Goal: Task Accomplishment & Management: Complete application form

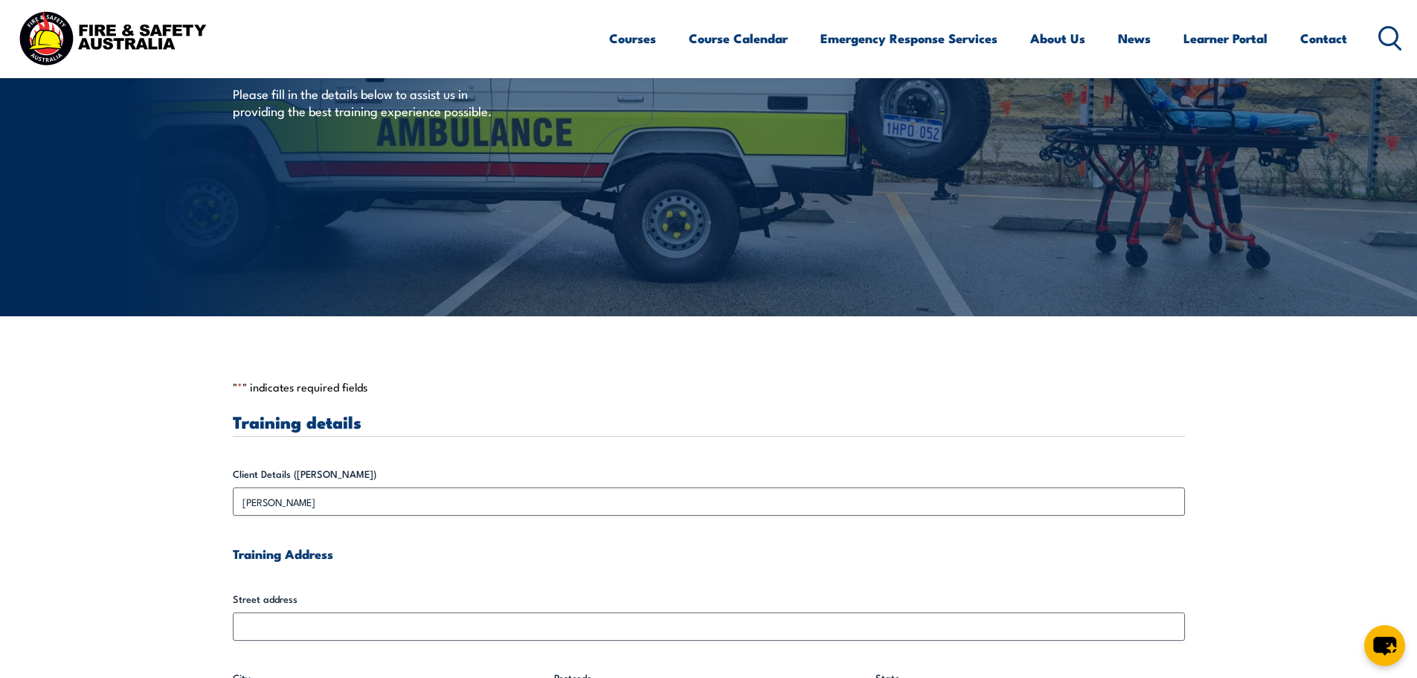
scroll to position [297, 0]
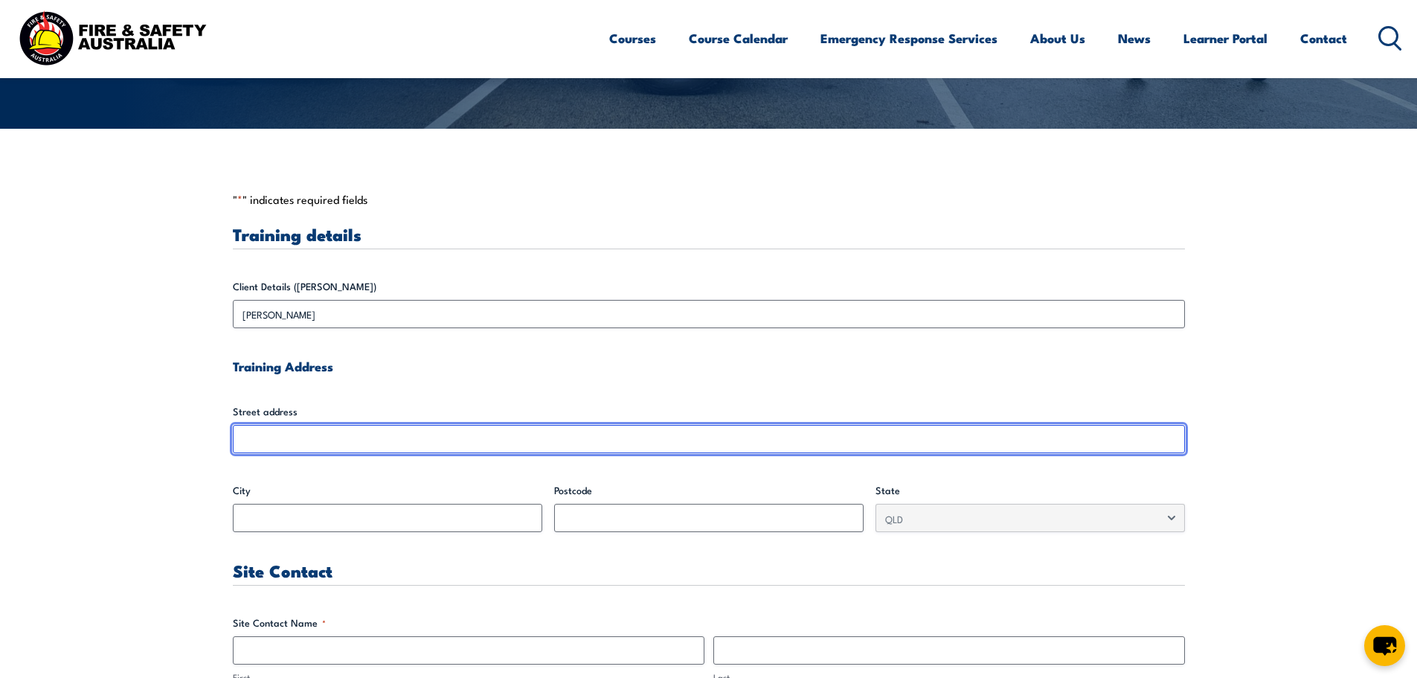
click at [257, 425] on input "Street address" at bounding box center [709, 439] width 952 height 28
click at [262, 436] on input "Street address" at bounding box center [709, 439] width 952 height 28
click at [257, 447] on input "Street address" at bounding box center [709, 439] width 952 height 28
click at [257, 446] on input "Street address" at bounding box center [709, 439] width 952 height 28
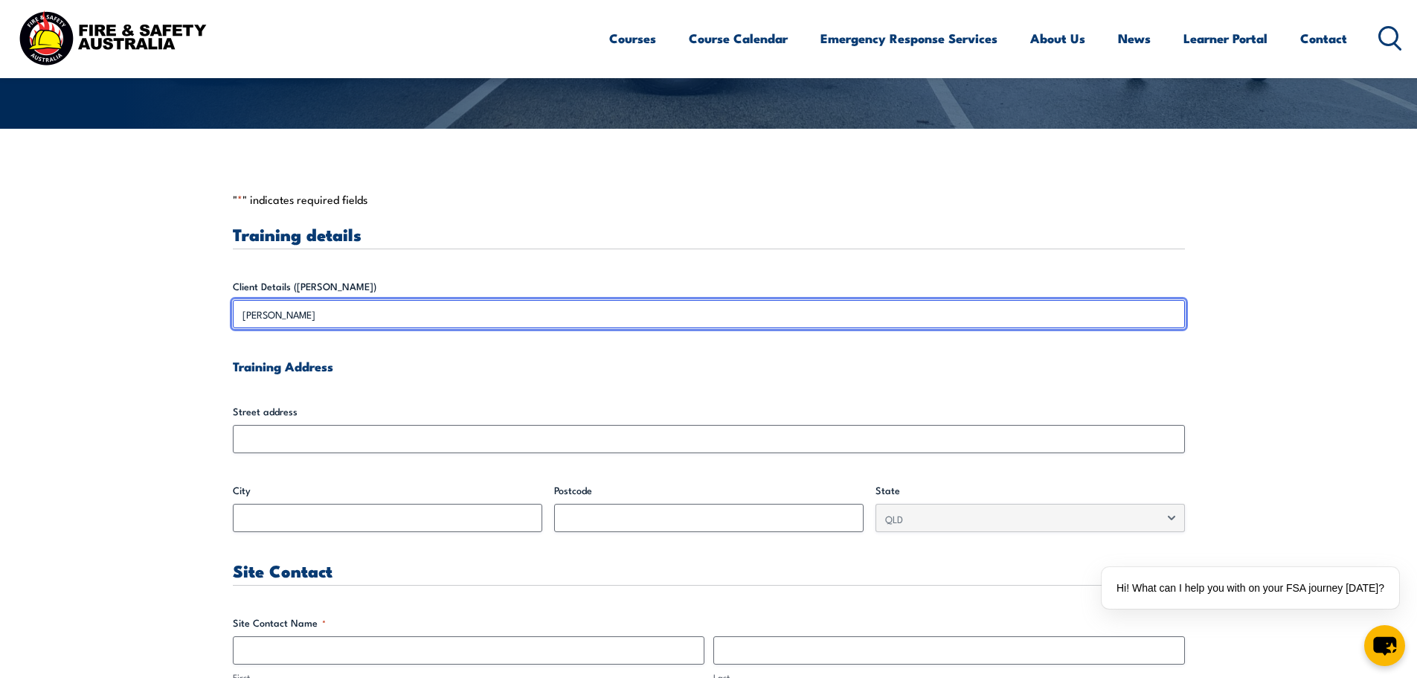
click at [382, 317] on input "[PERSON_NAME]" at bounding box center [709, 314] width 952 height 28
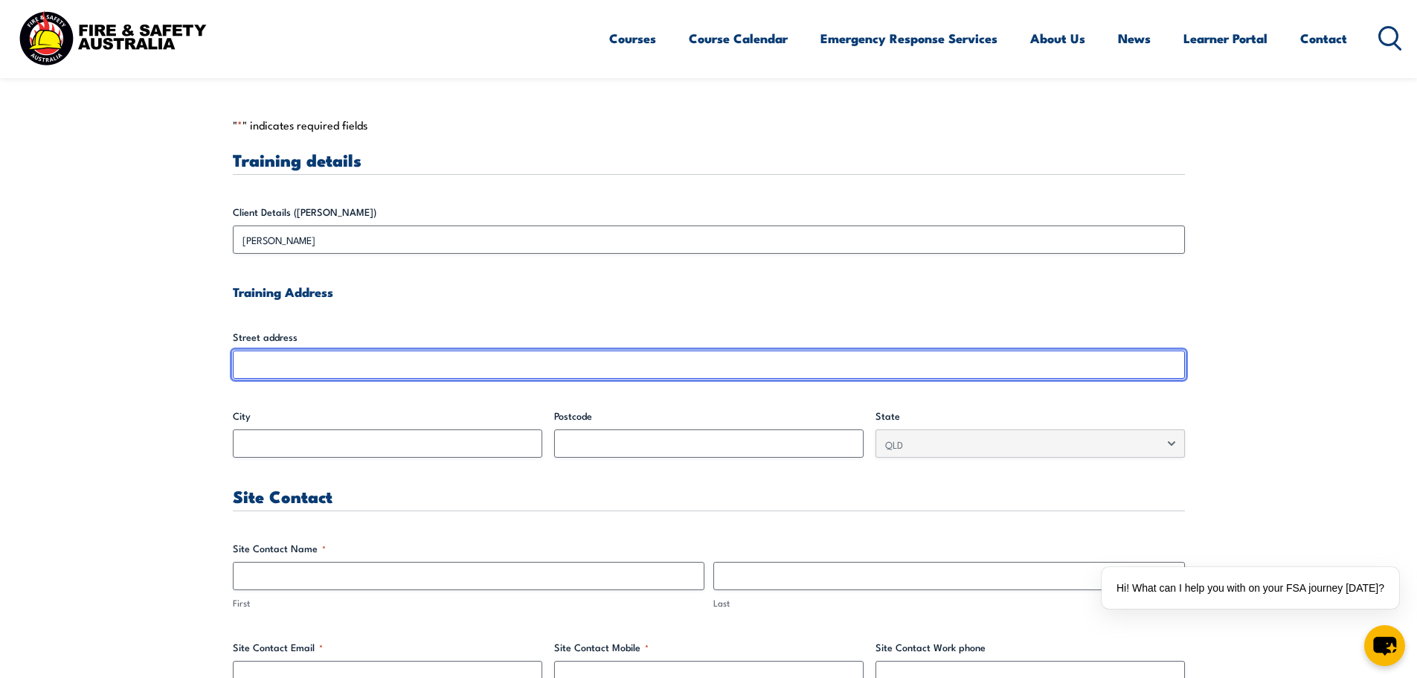
click at [324, 367] on input "Street address" at bounding box center [709, 364] width 952 height 28
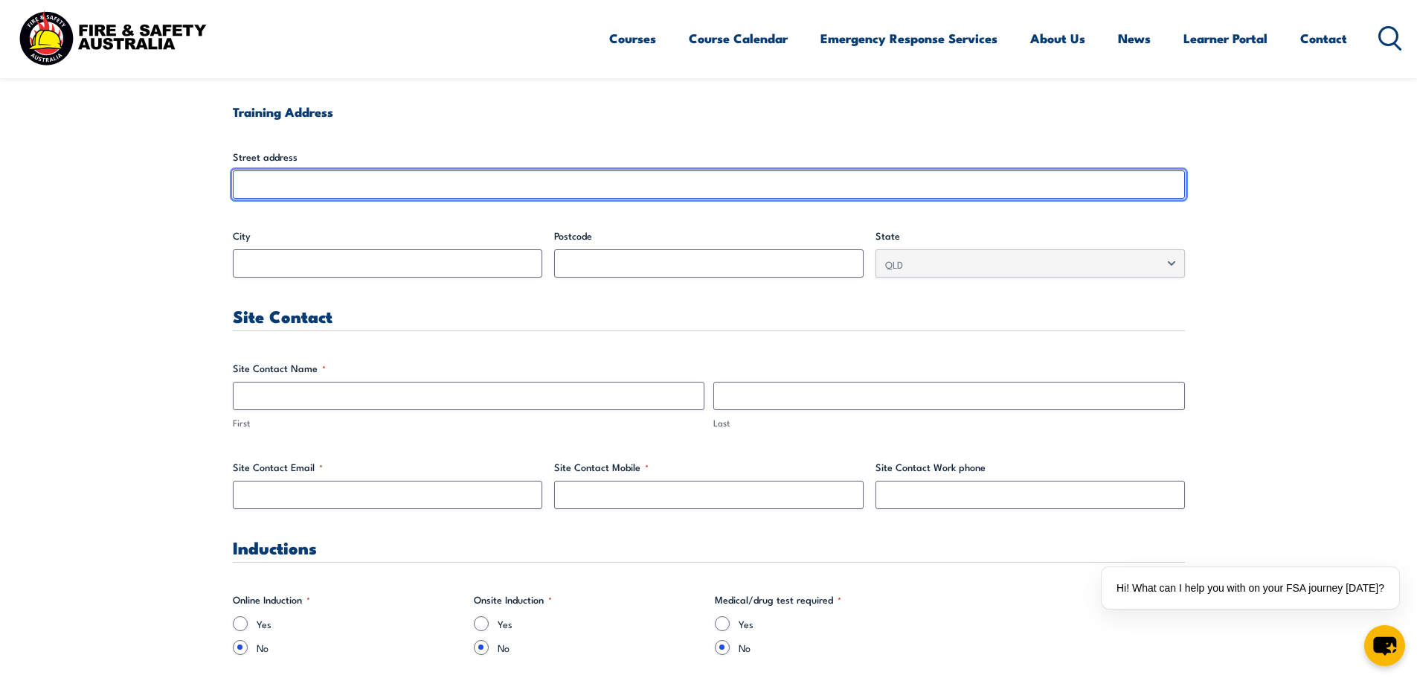
scroll to position [595, 0]
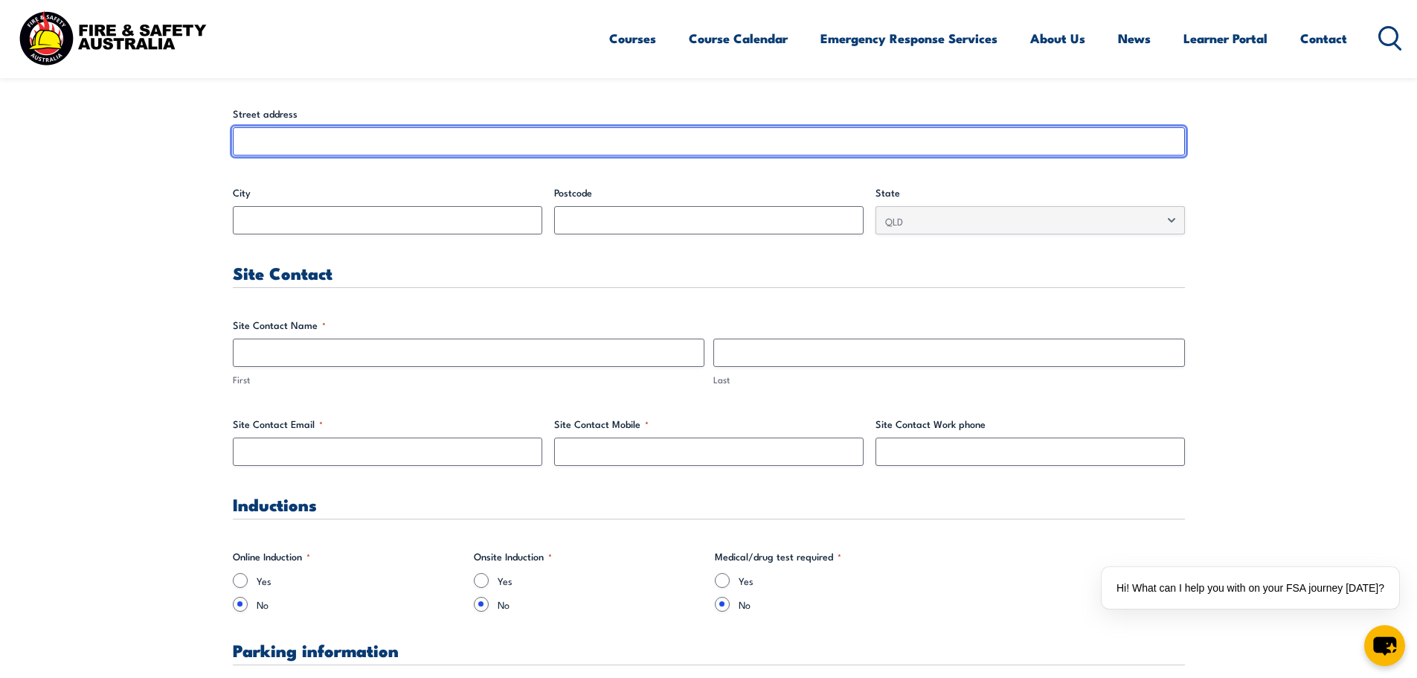
click at [332, 152] on input "Street address" at bounding box center [709, 141] width 952 height 28
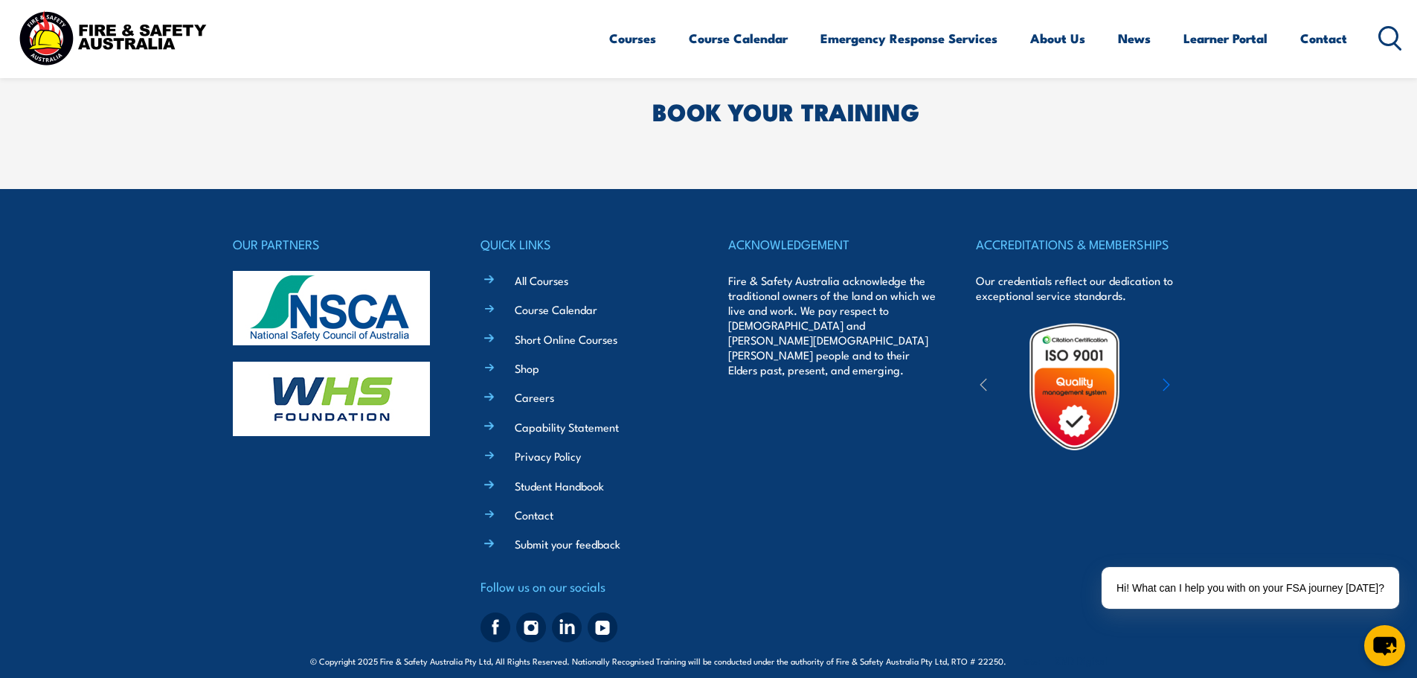
scroll to position [4770, 0]
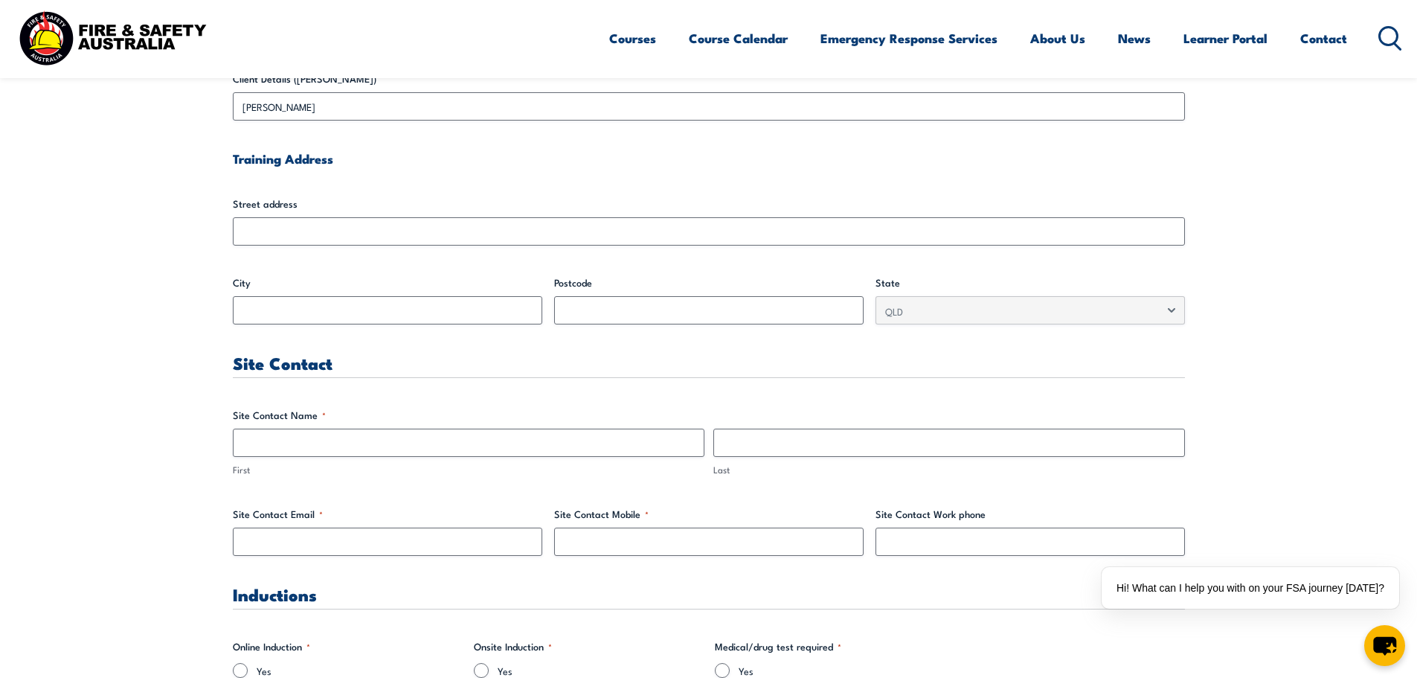
scroll to position [308, 0]
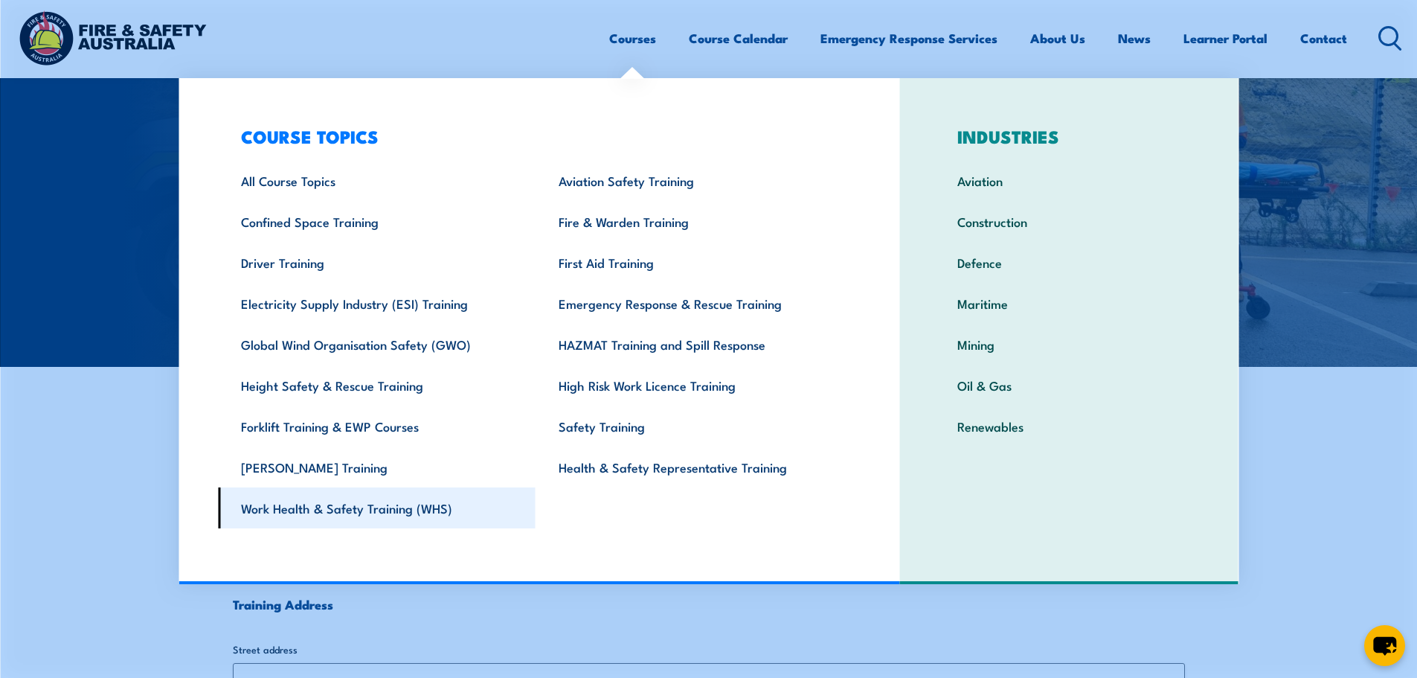
scroll to position [149, 0]
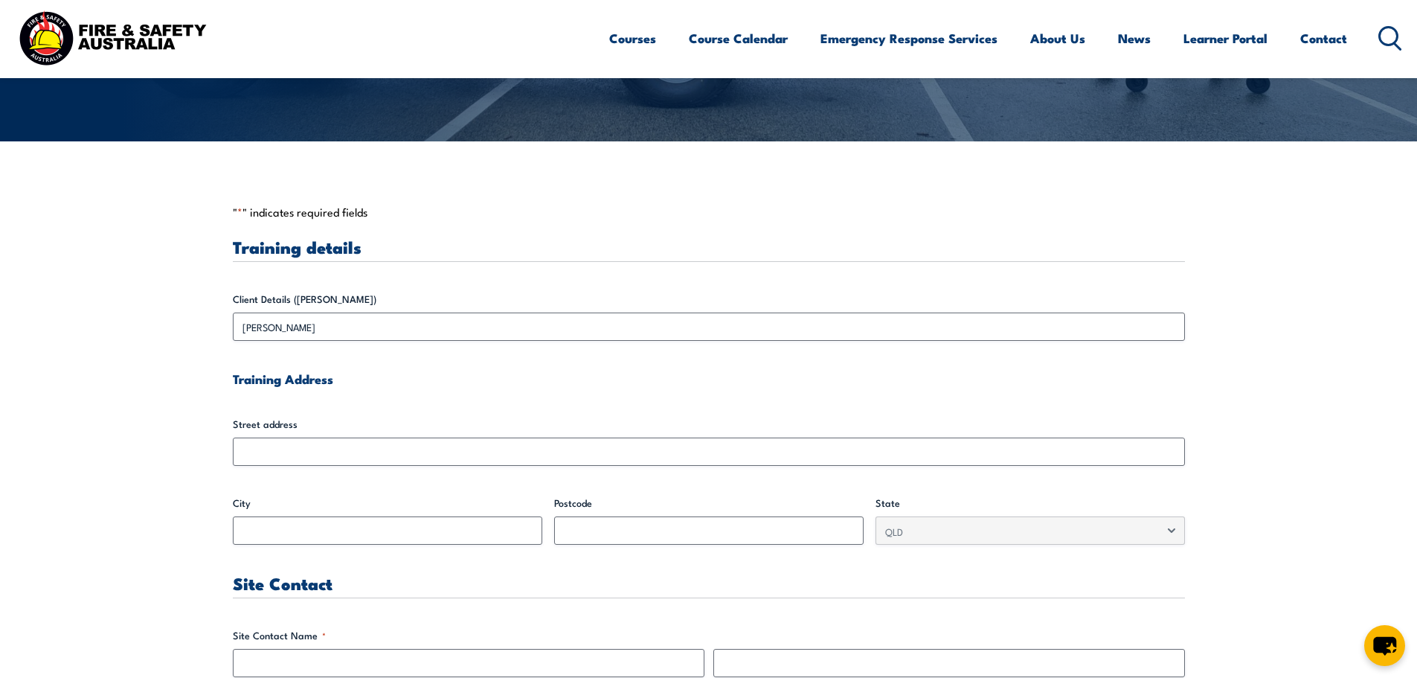
scroll to position [297, 0]
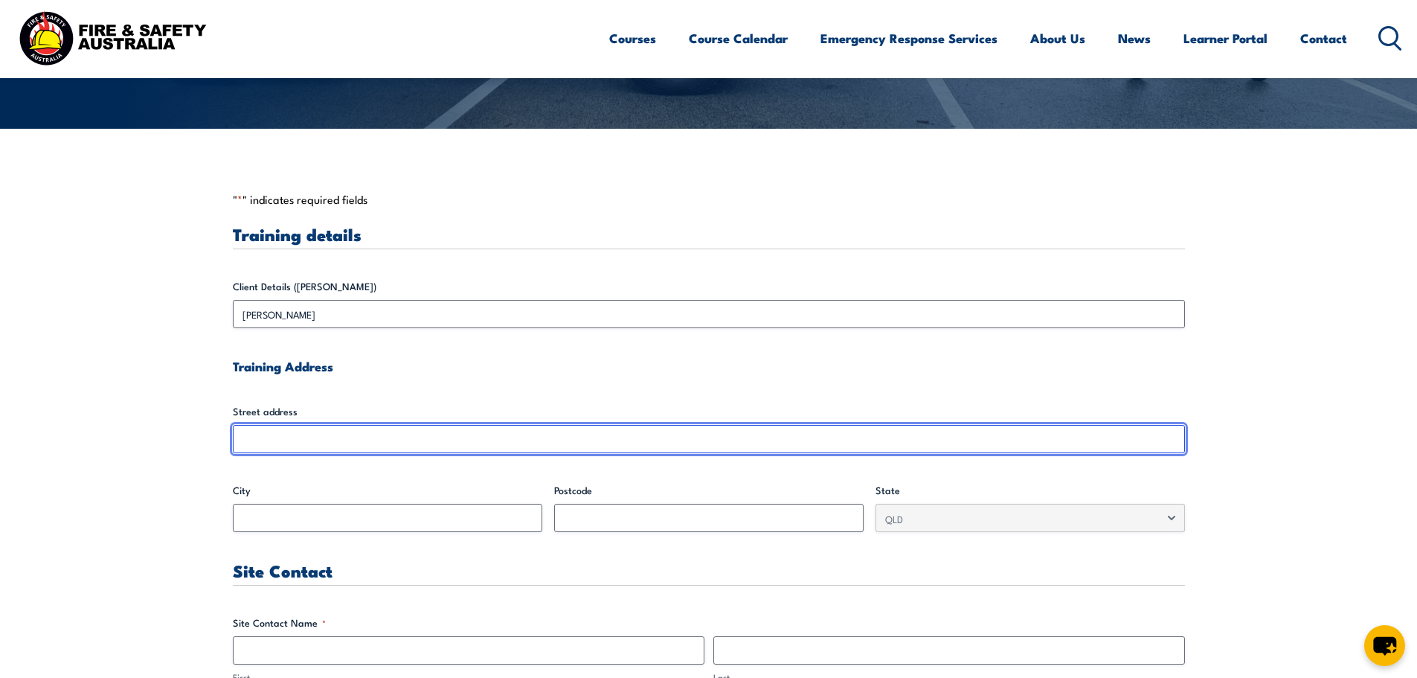
click at [282, 434] on input "Street address" at bounding box center [709, 439] width 952 height 28
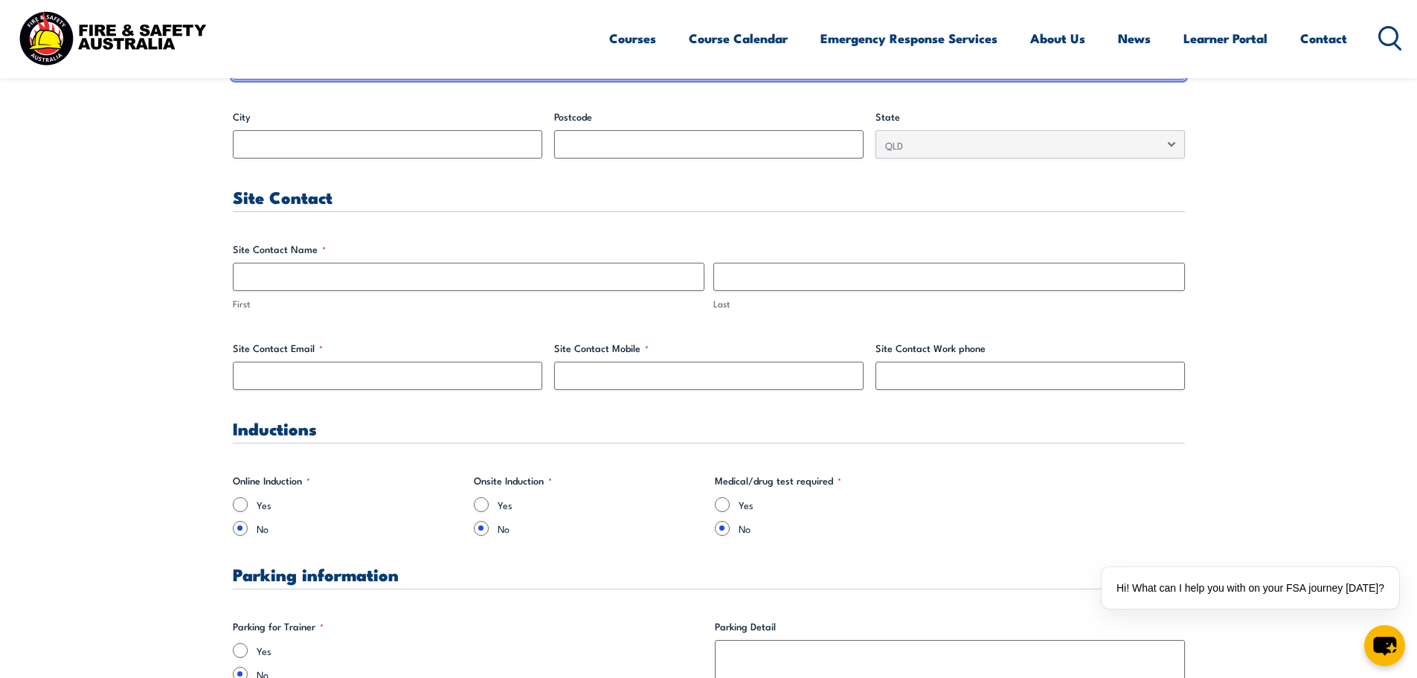
scroll to position [669, 0]
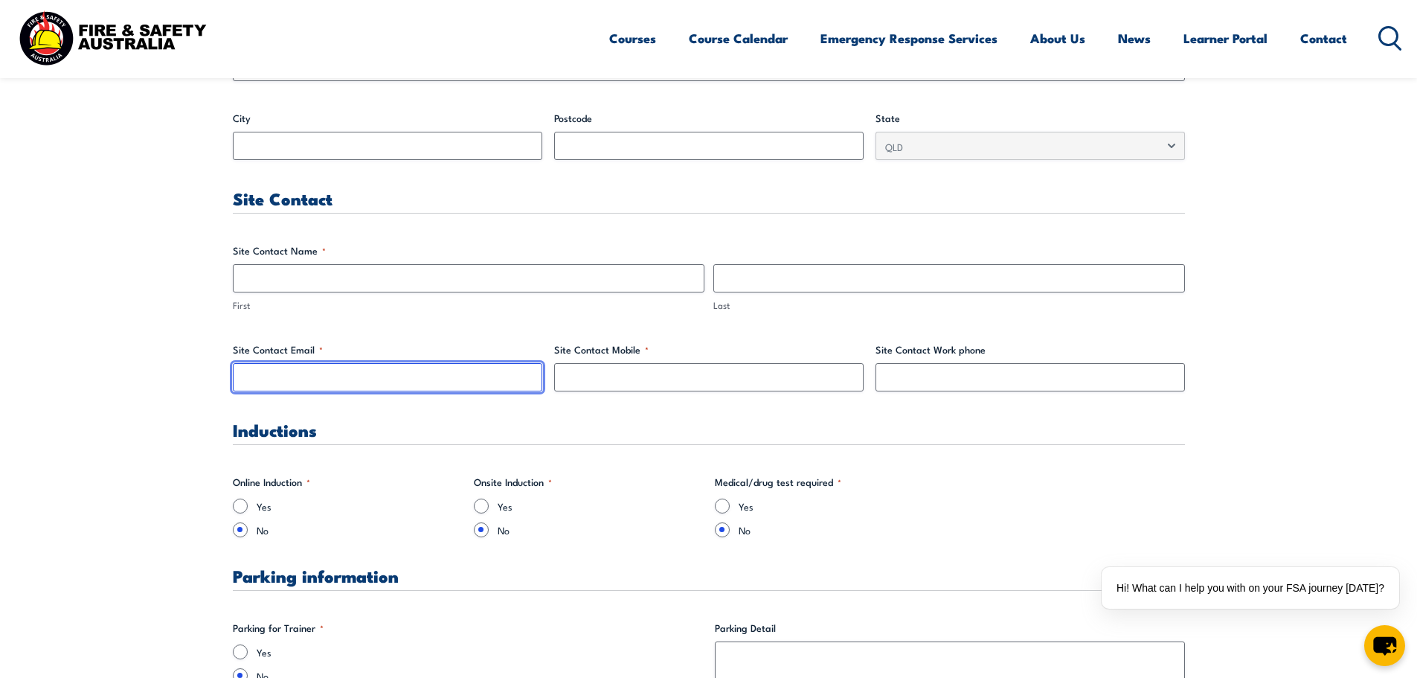
click at [285, 369] on input "Site Contact Email *" at bounding box center [387, 377] width 309 height 28
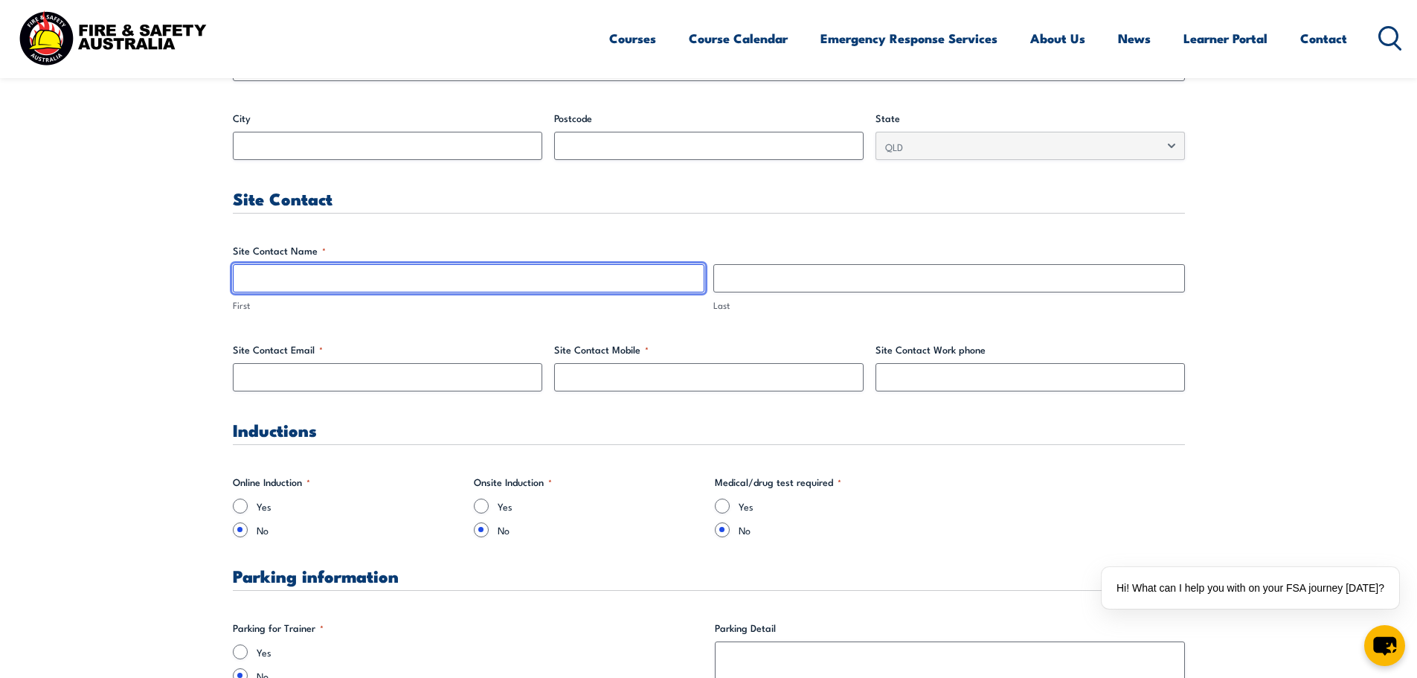
click at [372, 279] on input "First" at bounding box center [469, 278] width 472 height 28
type input "r"
click at [372, 277] on input "[PERSON_NAME]" at bounding box center [469, 278] width 472 height 28
type input "Rebecca"
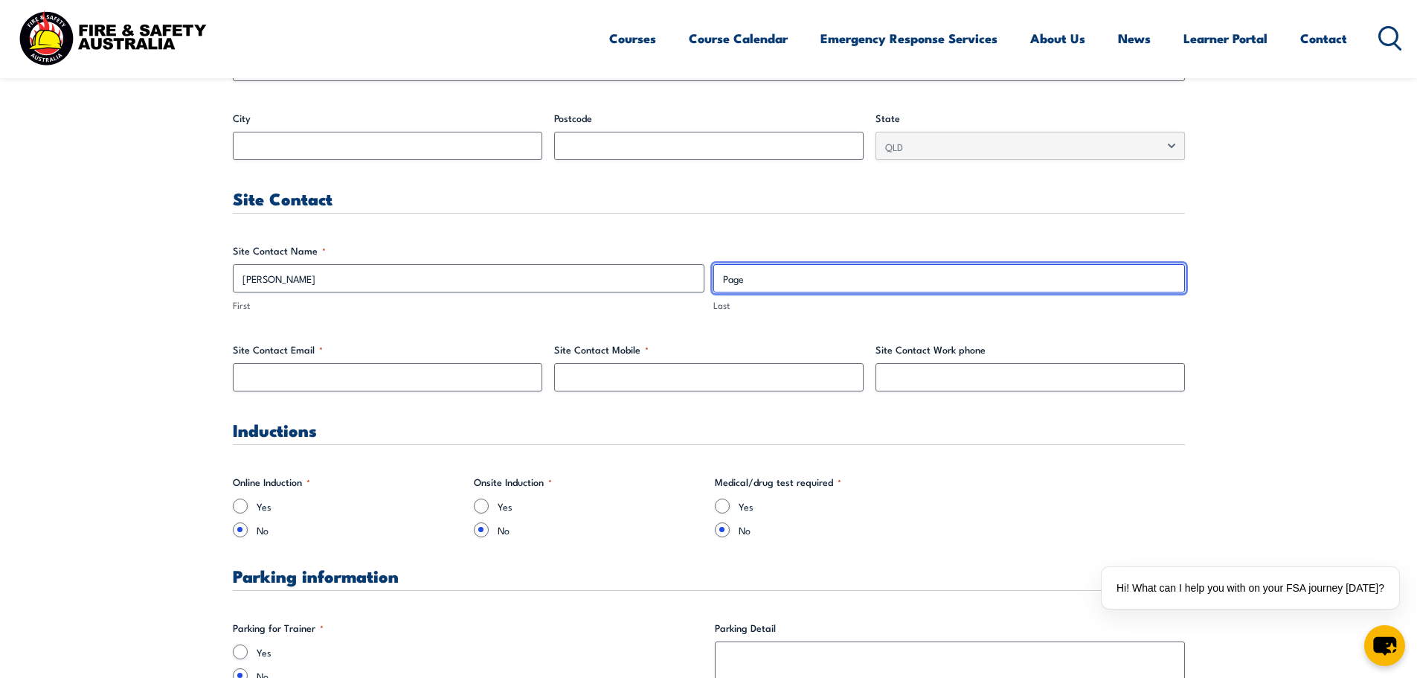
type input "Page"
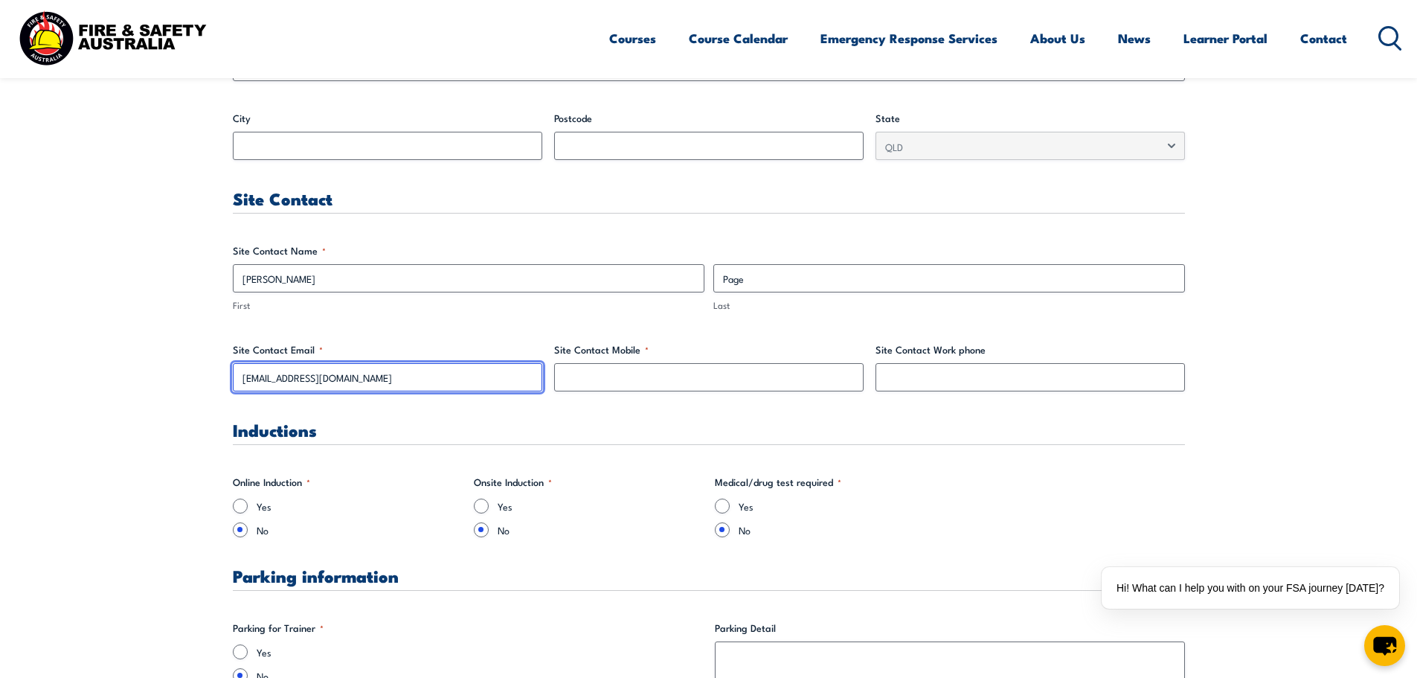
type input "rpage@theegroups.com.au"
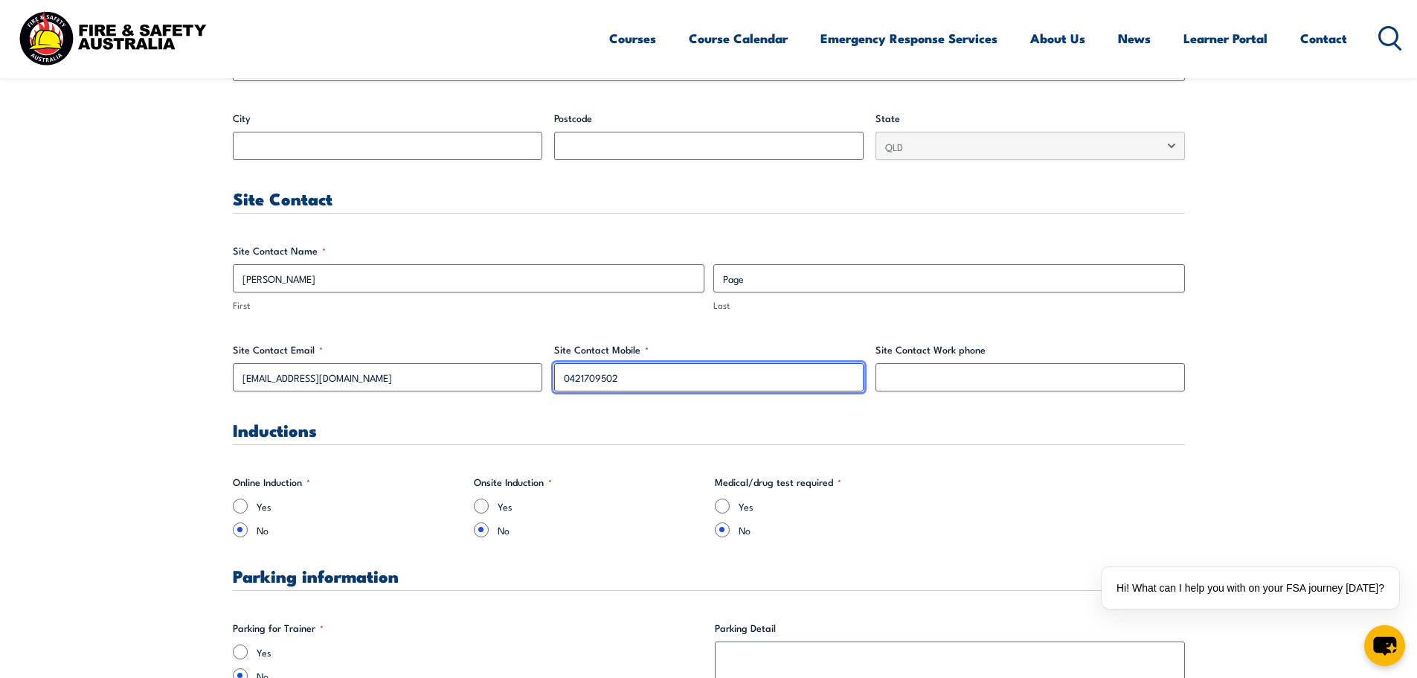
type input "0421709502"
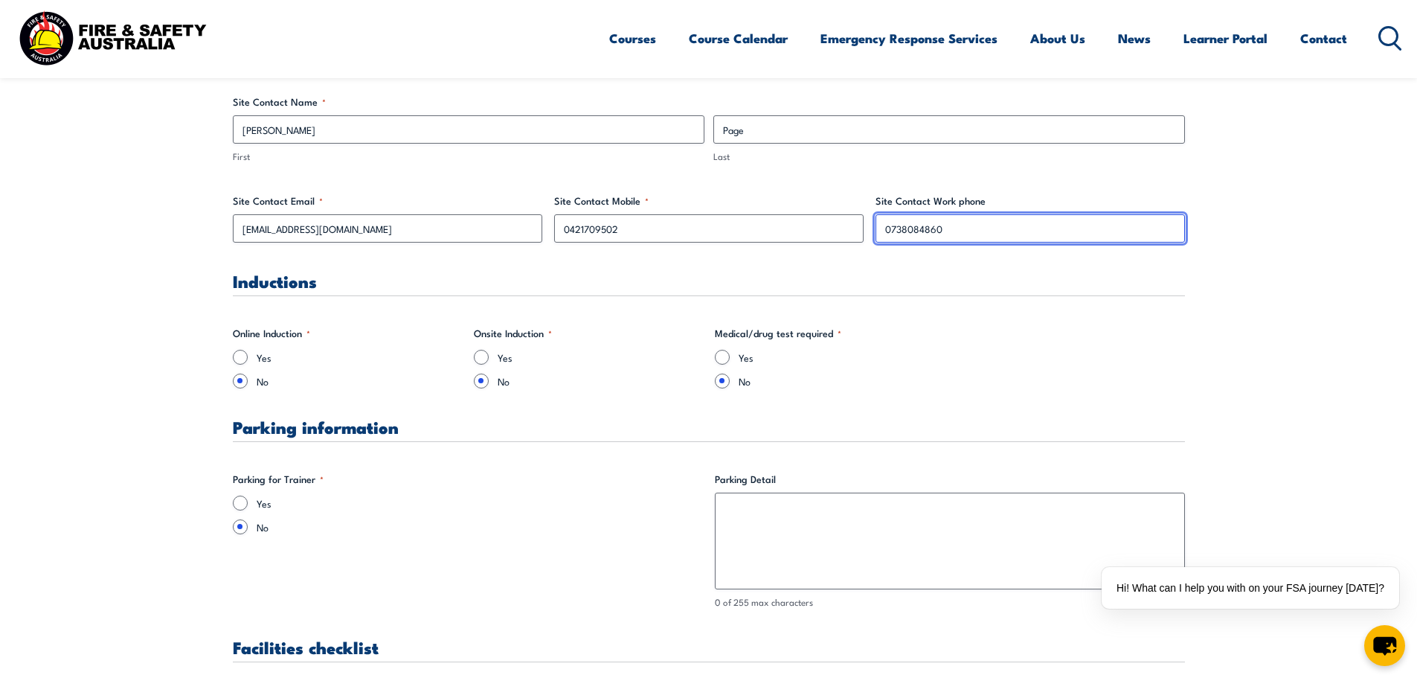
scroll to position [892, 0]
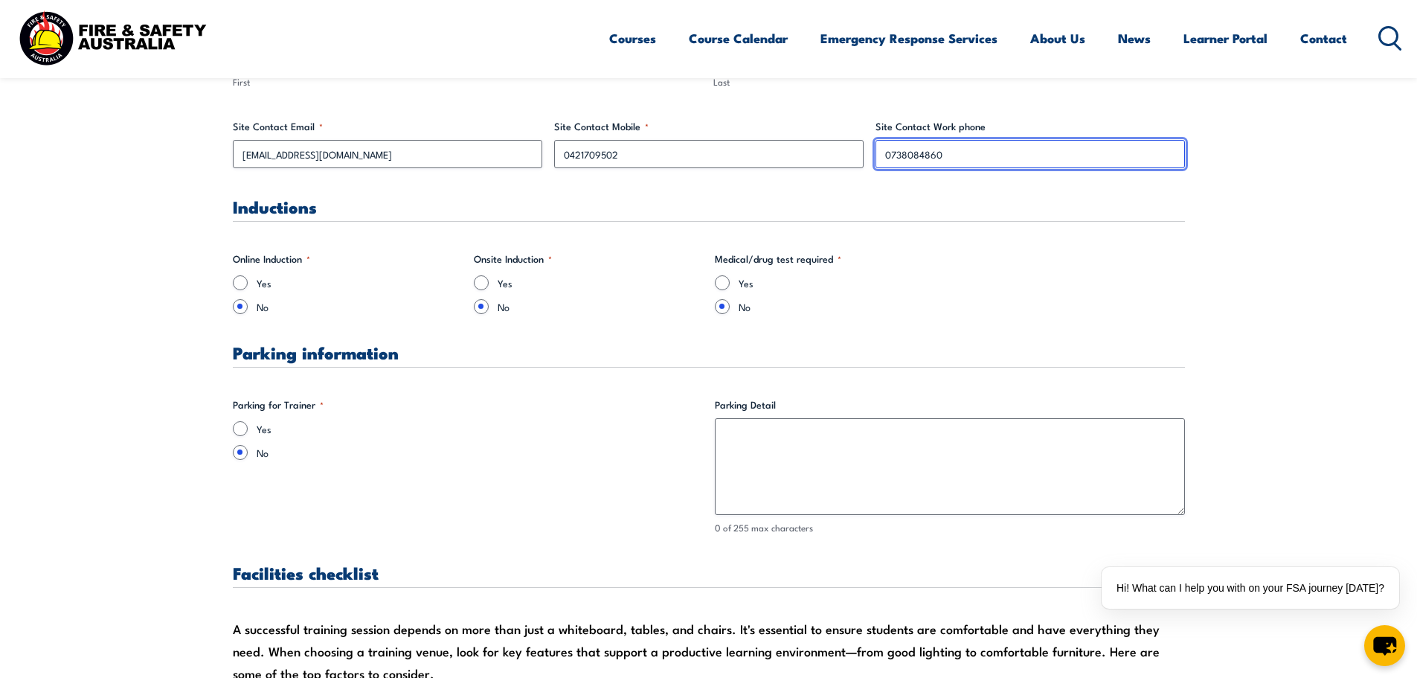
type input "0738084860"
click at [240, 429] on input "Yes" at bounding box center [240, 428] width 15 height 15
radio input "true"
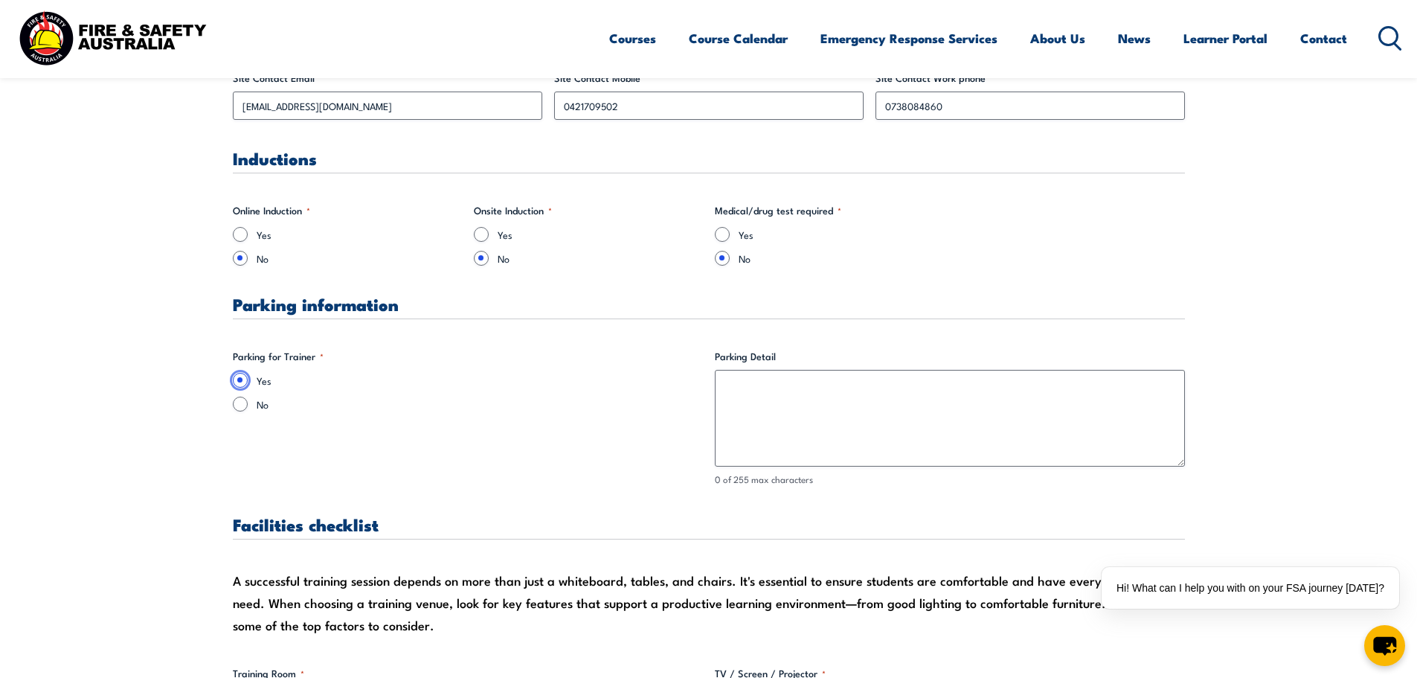
scroll to position [967, 0]
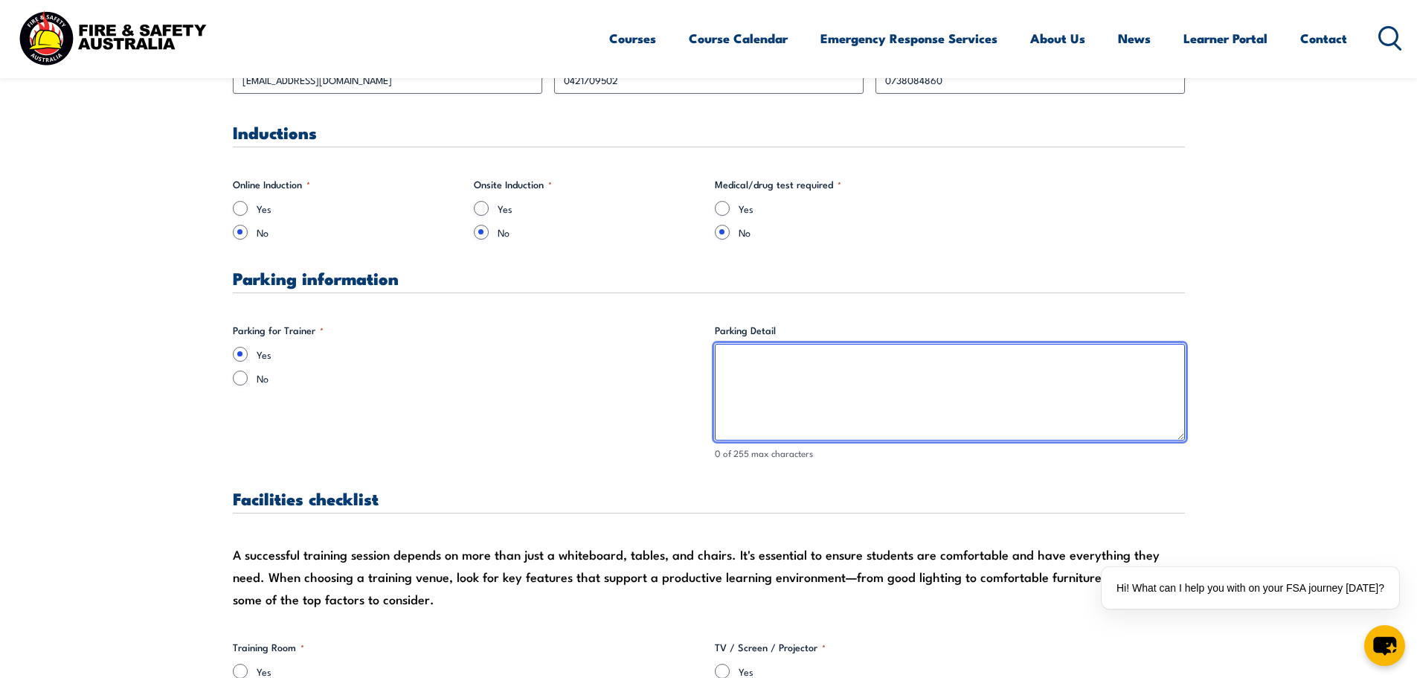
click at [837, 391] on textarea "Parking Detail" at bounding box center [950, 392] width 470 height 97
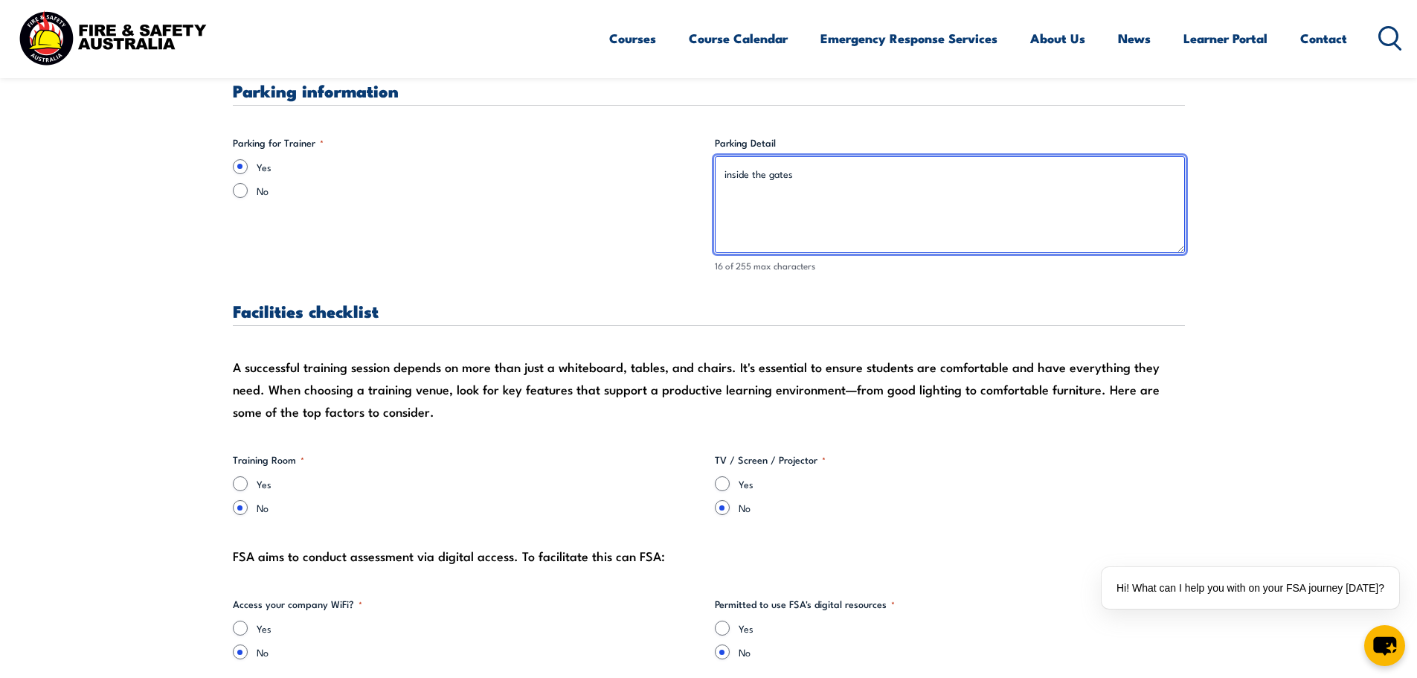
scroll to position [1264, 0]
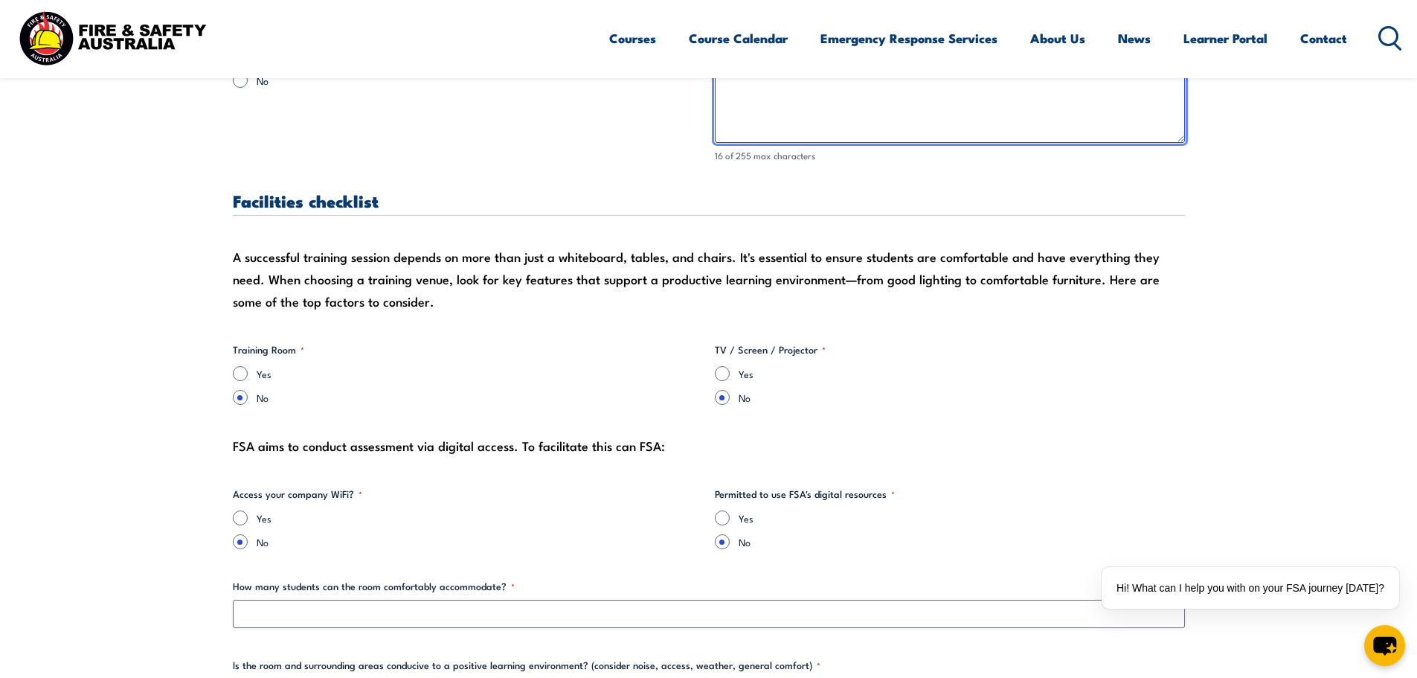
type textarea "inside the gates"
click at [238, 372] on input "Yes" at bounding box center [240, 373] width 15 height 15
radio input "true"
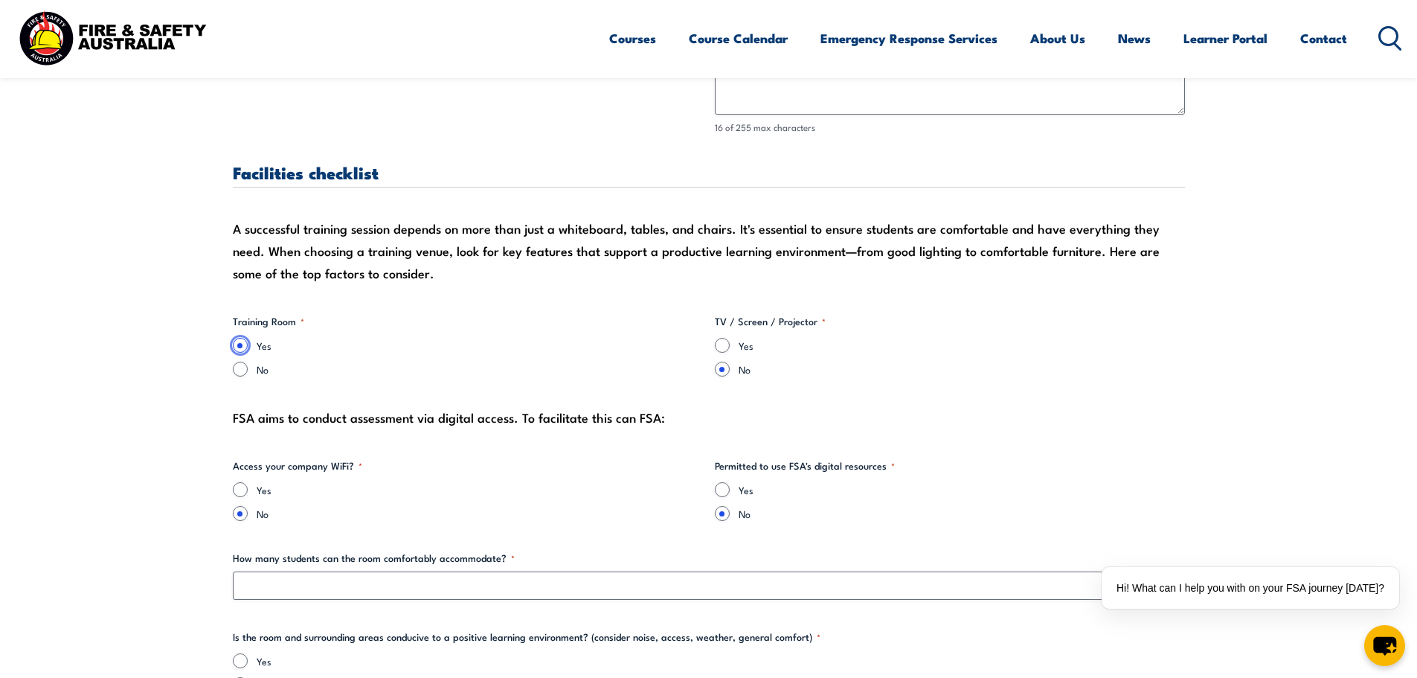
scroll to position [1339, 0]
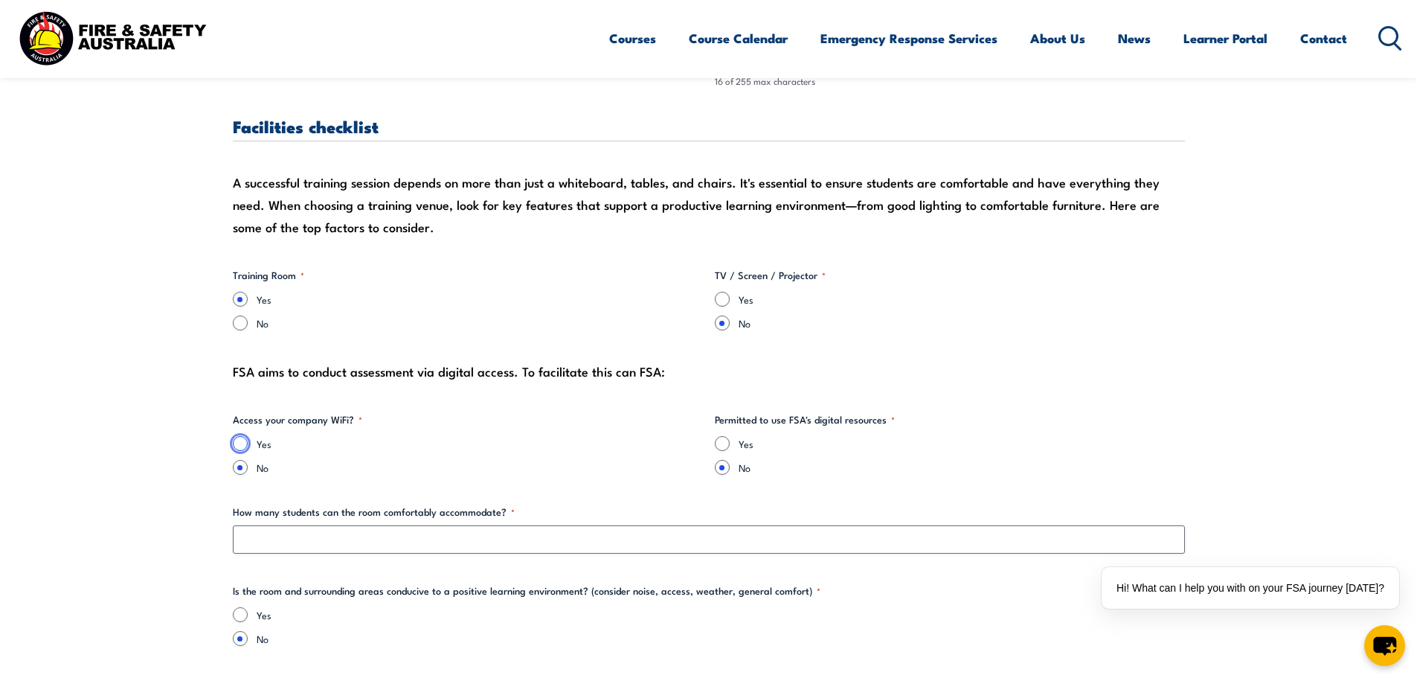
click at [245, 444] on input "Yes" at bounding box center [240, 443] width 15 height 15
radio input "true"
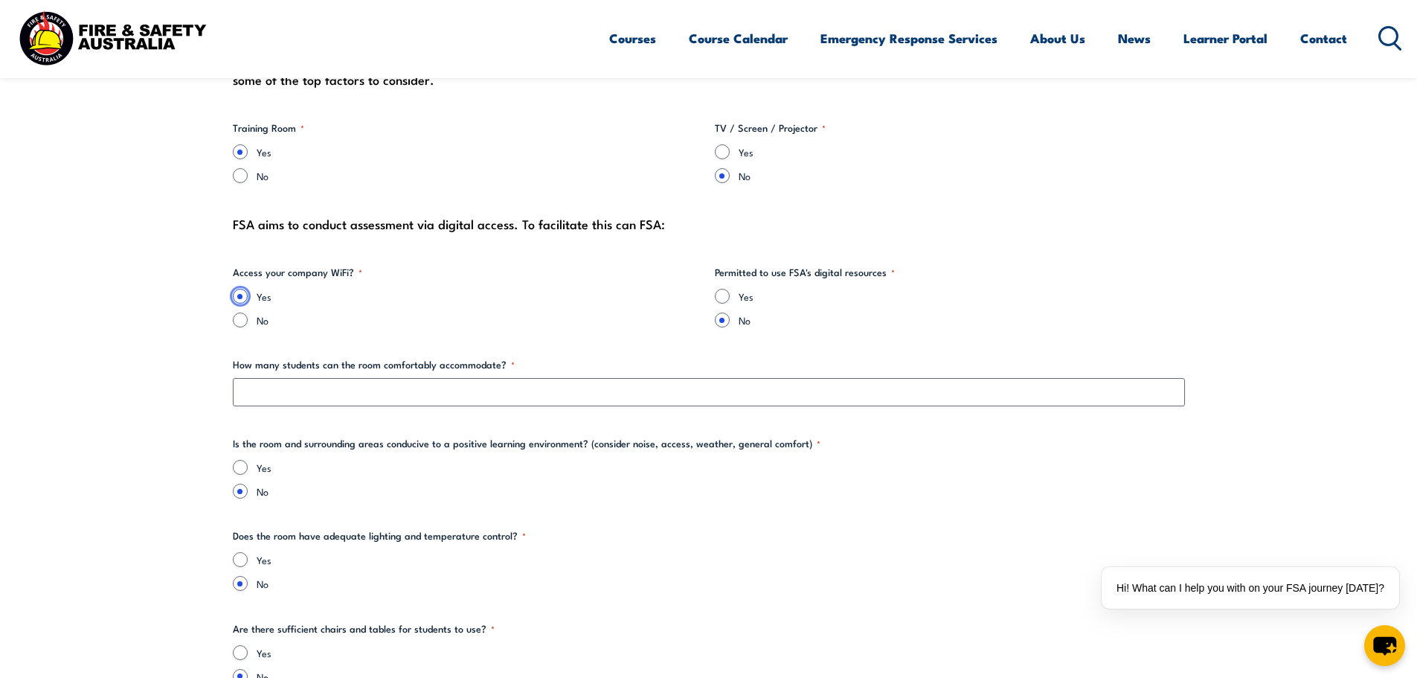
scroll to position [1487, 0]
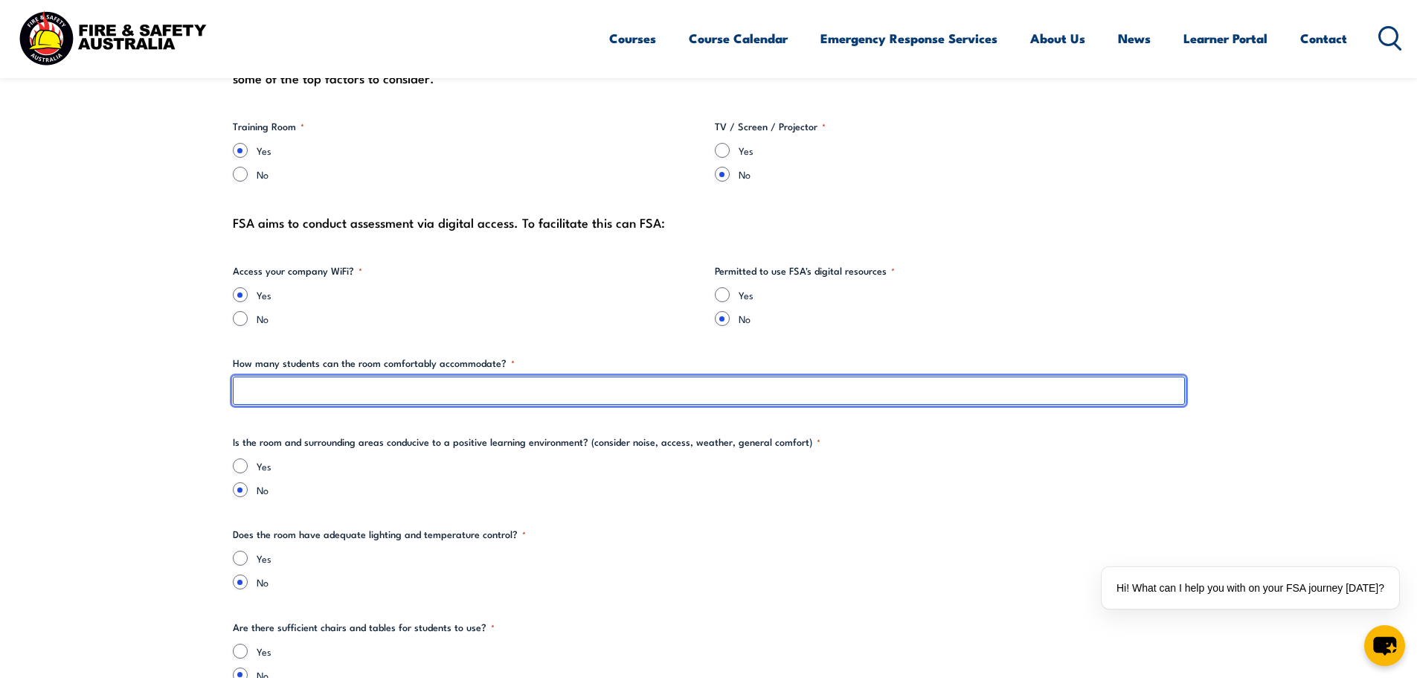
click at [414, 400] on input "How many students can the room comfortably accommodate? *" at bounding box center [709, 390] width 952 height 28
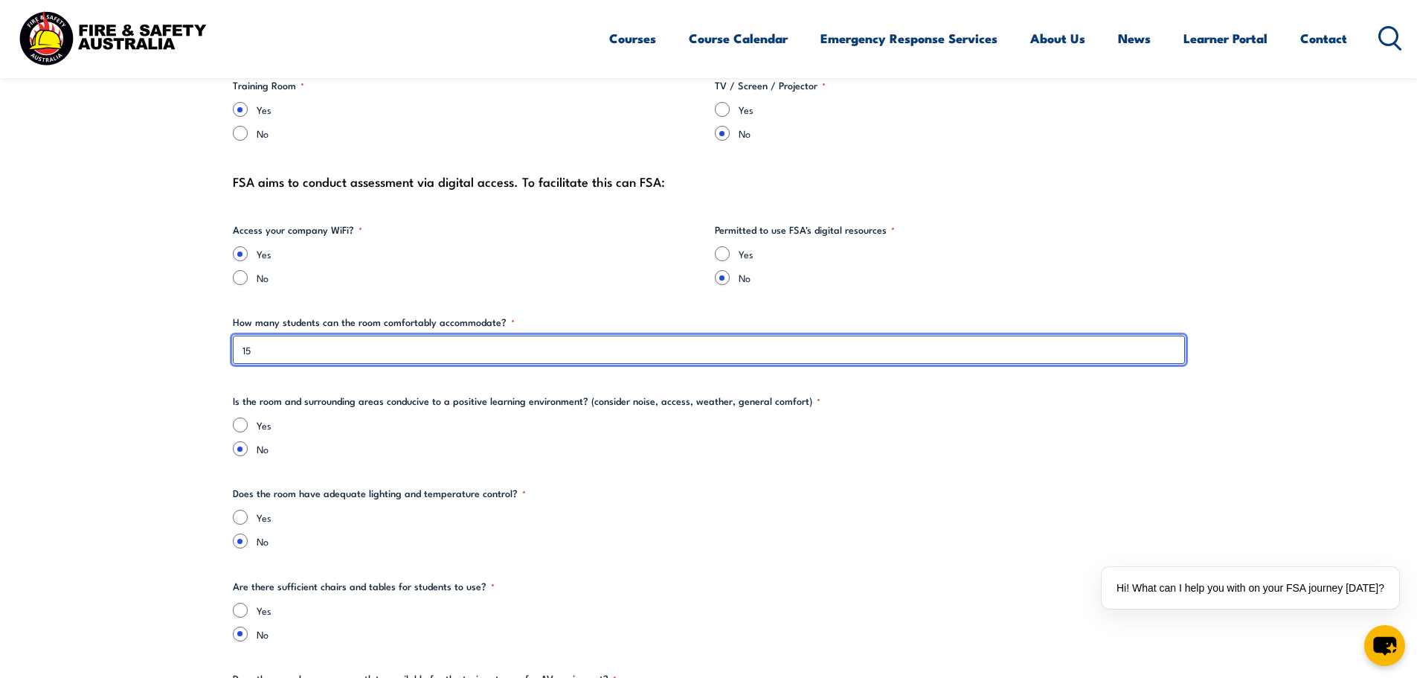
scroll to position [1562, 0]
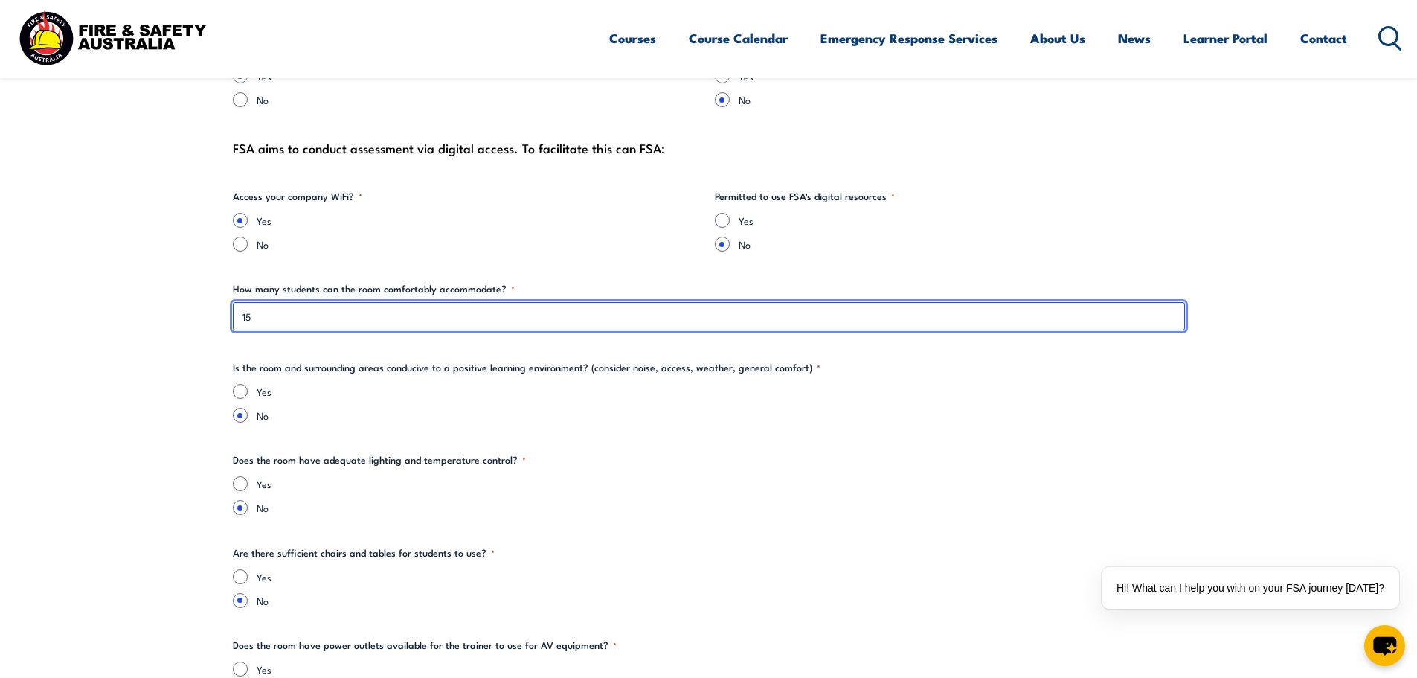
type input "15"
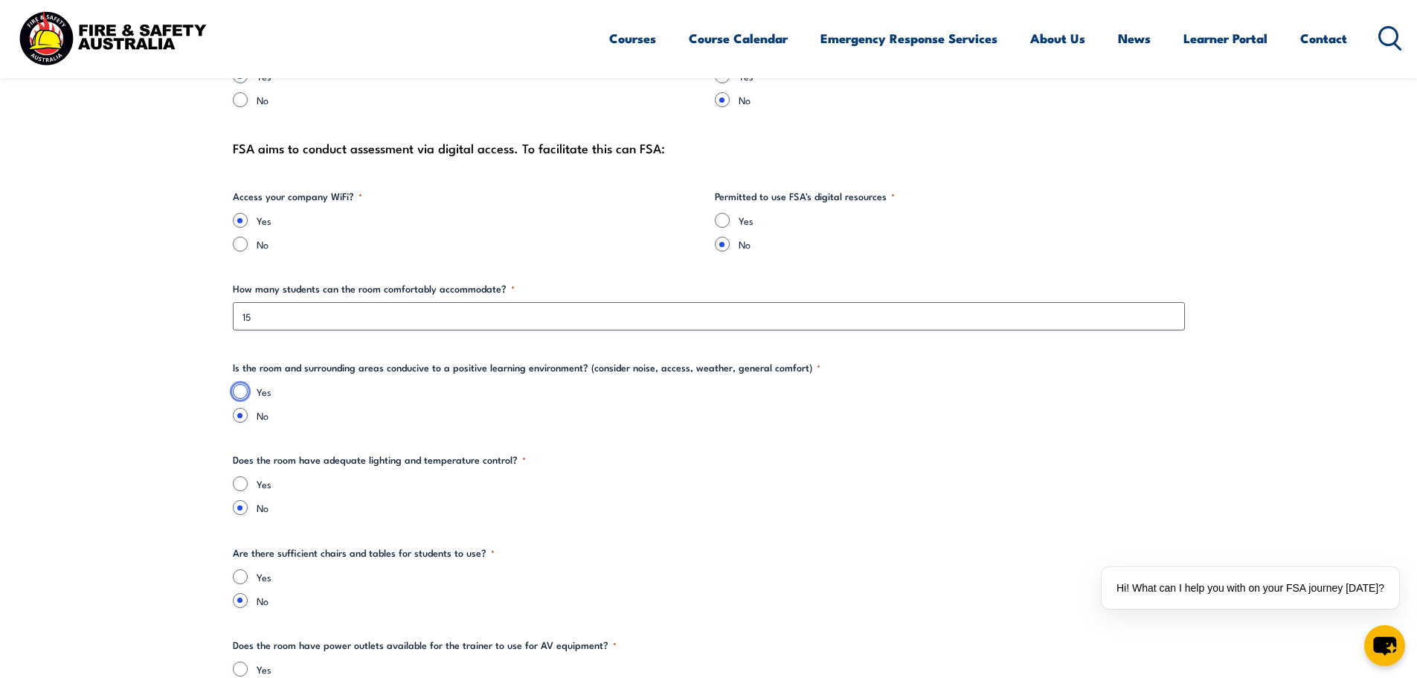
click at [244, 387] on input "Yes" at bounding box center [240, 391] width 15 height 15
radio input "true"
click at [241, 477] on input "Yes" at bounding box center [240, 483] width 15 height 15
radio input "true"
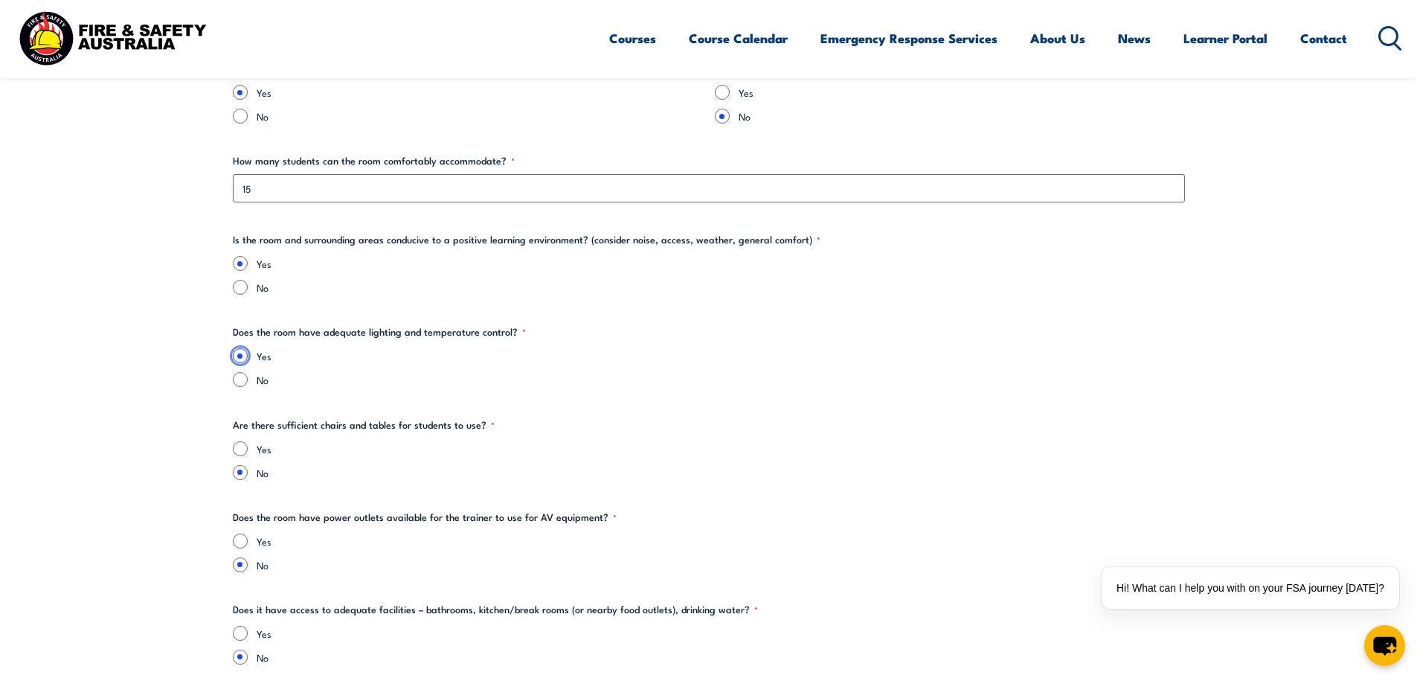
scroll to position [1711, 0]
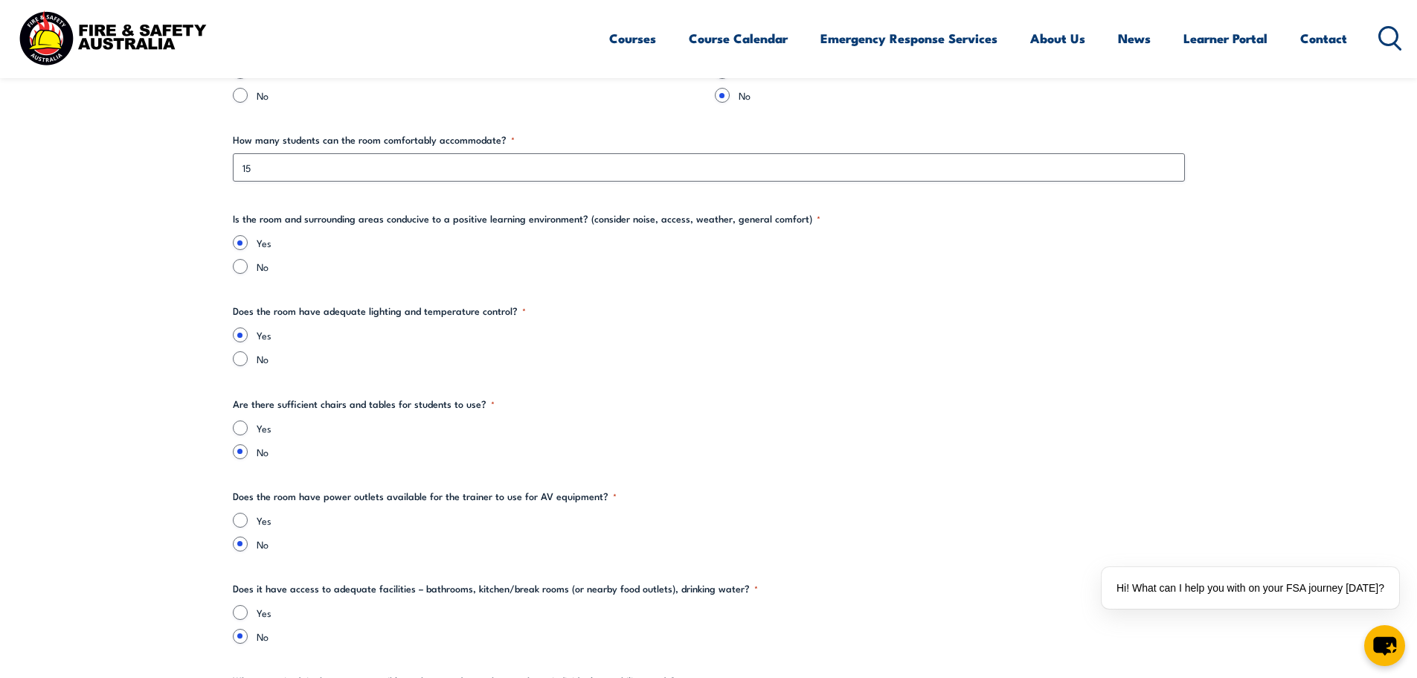
click at [245, 420] on div "Yes" at bounding box center [709, 427] width 952 height 15
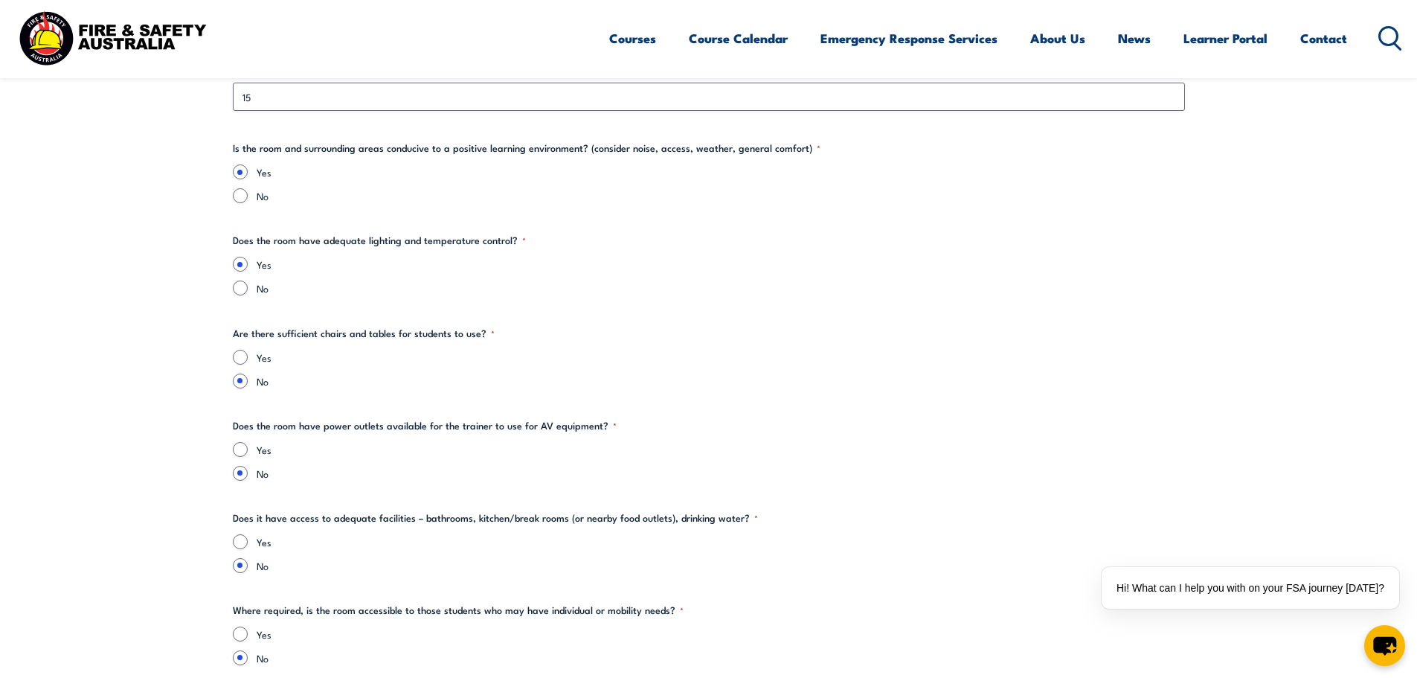
scroll to position [1785, 0]
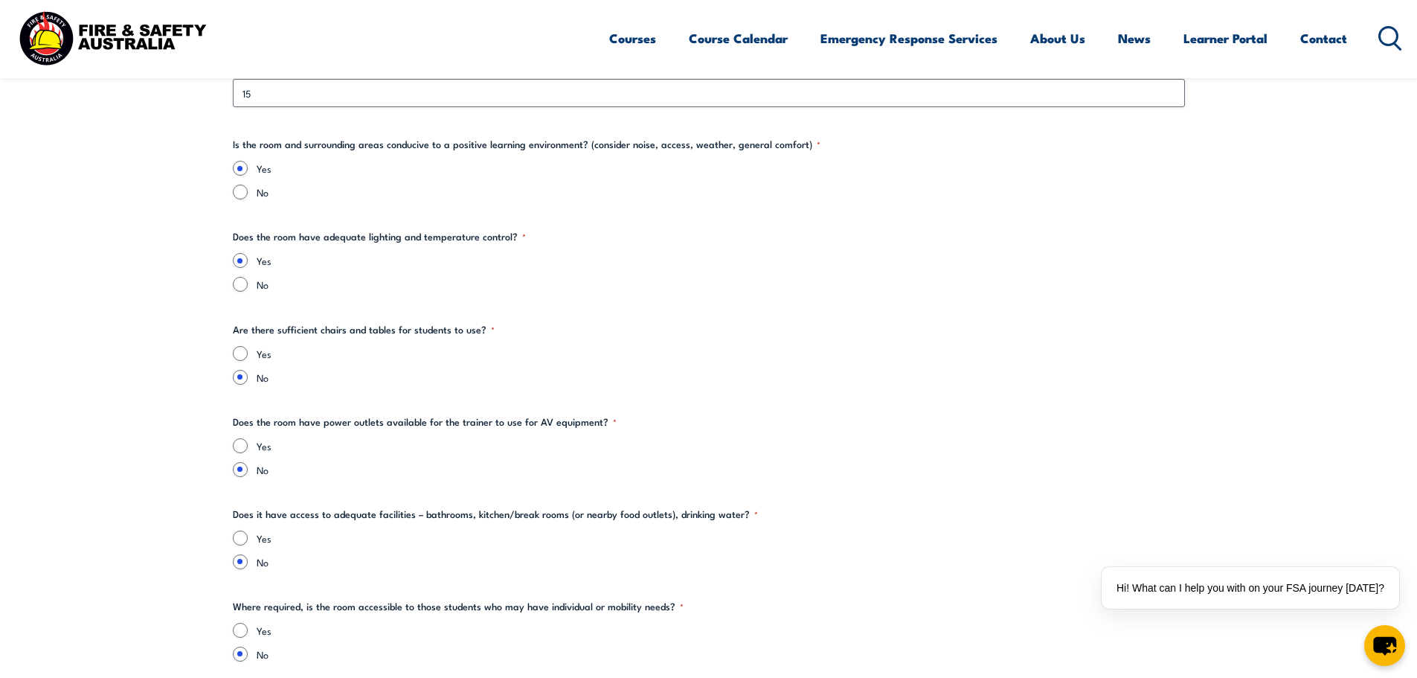
click at [237, 420] on legend "Does the room have power outlets available for the trainer to use for AV equipm…" at bounding box center [425, 421] width 384 height 15
click at [241, 443] on input "Yes" at bounding box center [240, 445] width 15 height 15
radio input "true"
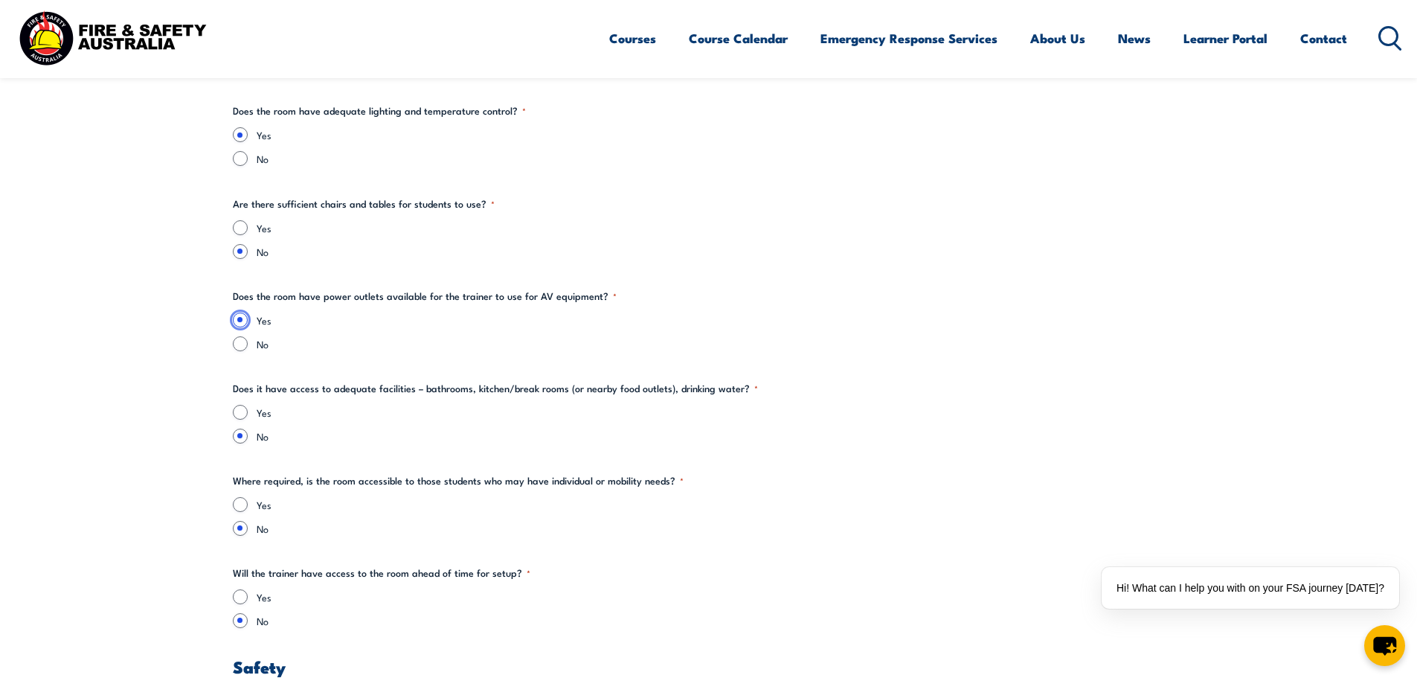
scroll to position [1934, 0]
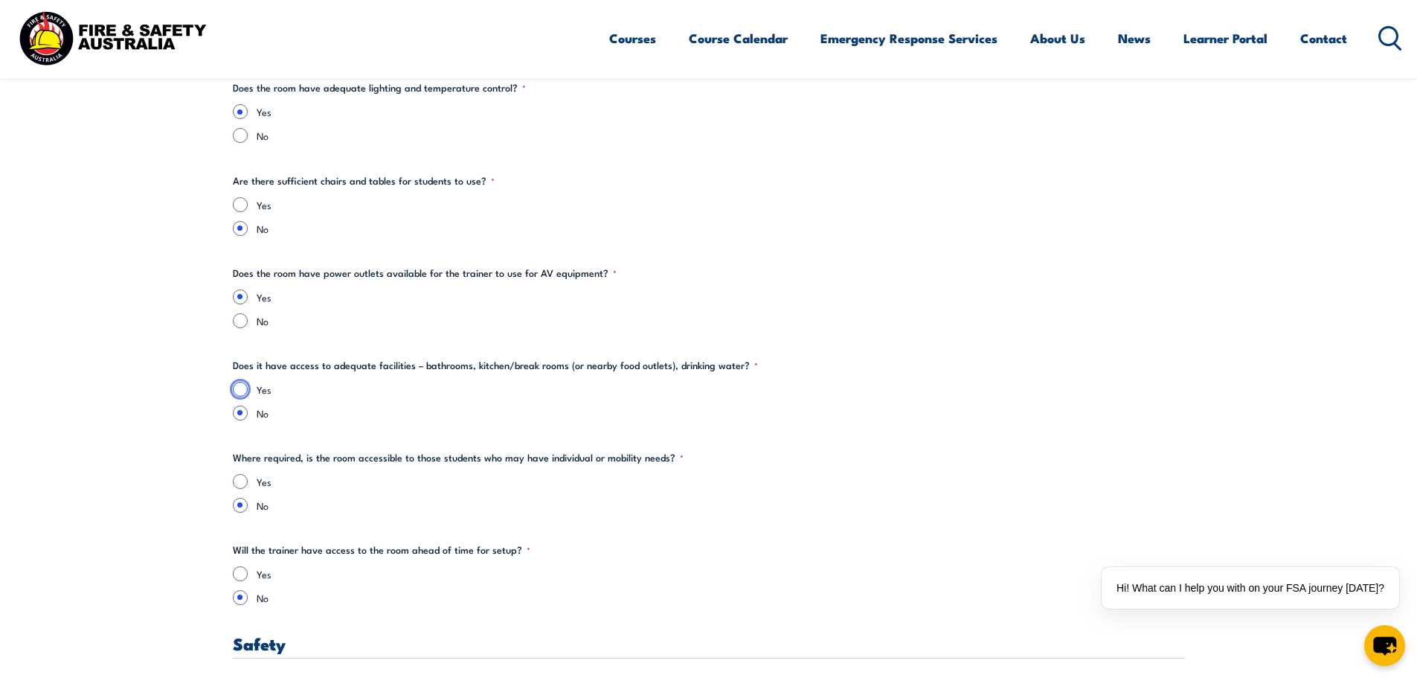
click at [239, 390] on input "Yes" at bounding box center [240, 389] width 15 height 15
radio input "true"
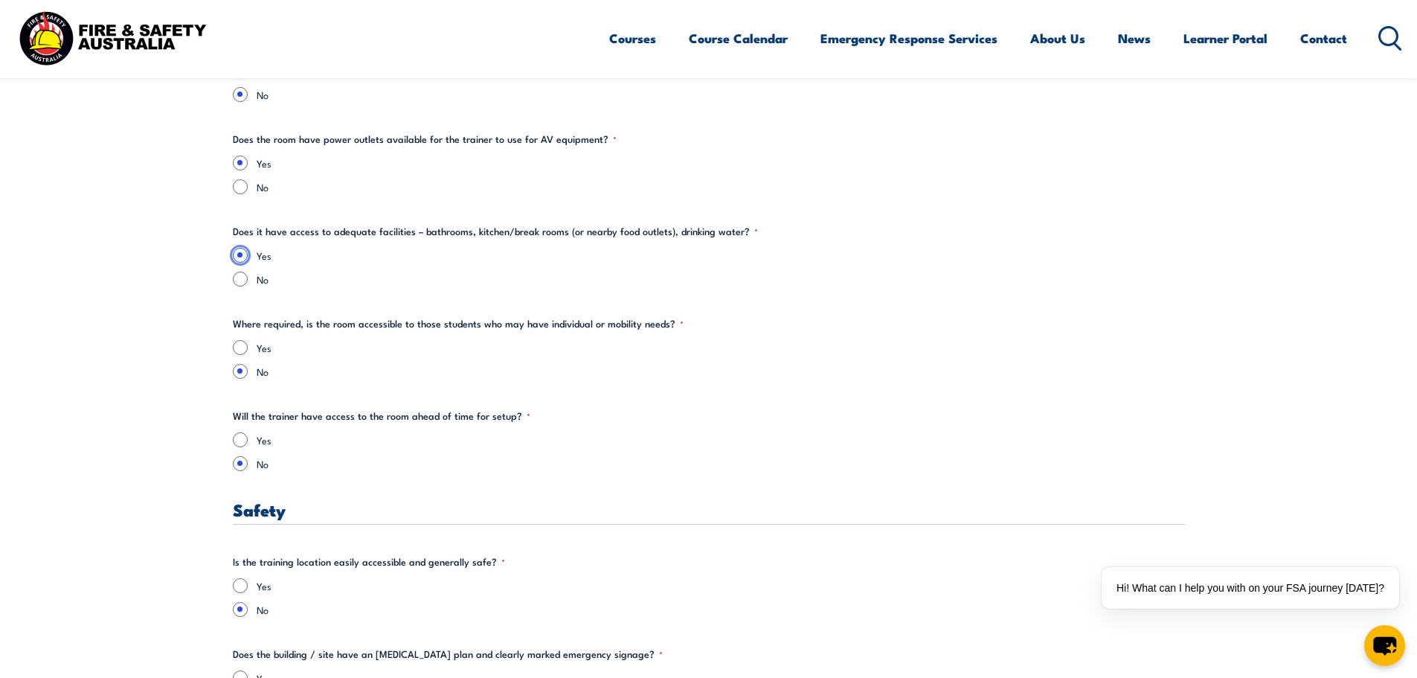
scroll to position [2082, 0]
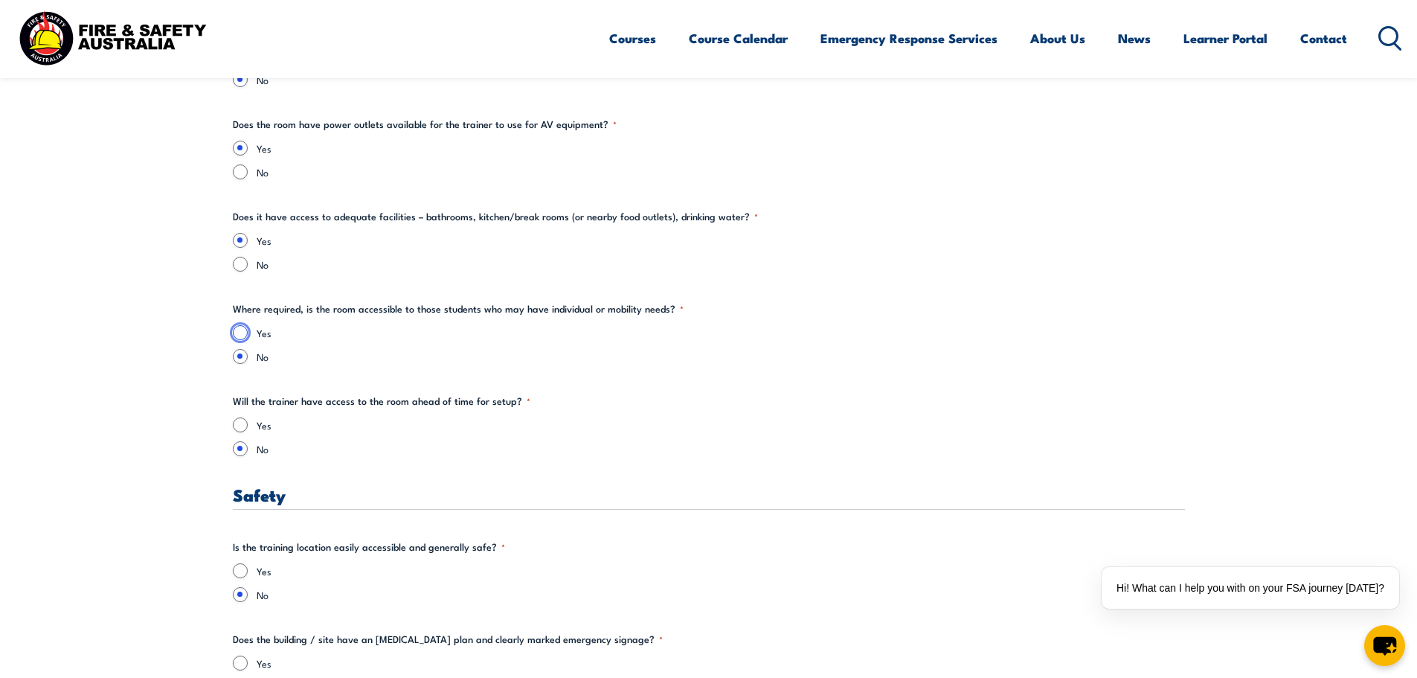
click at [242, 338] on input "Yes" at bounding box center [240, 332] width 15 height 15
radio input "true"
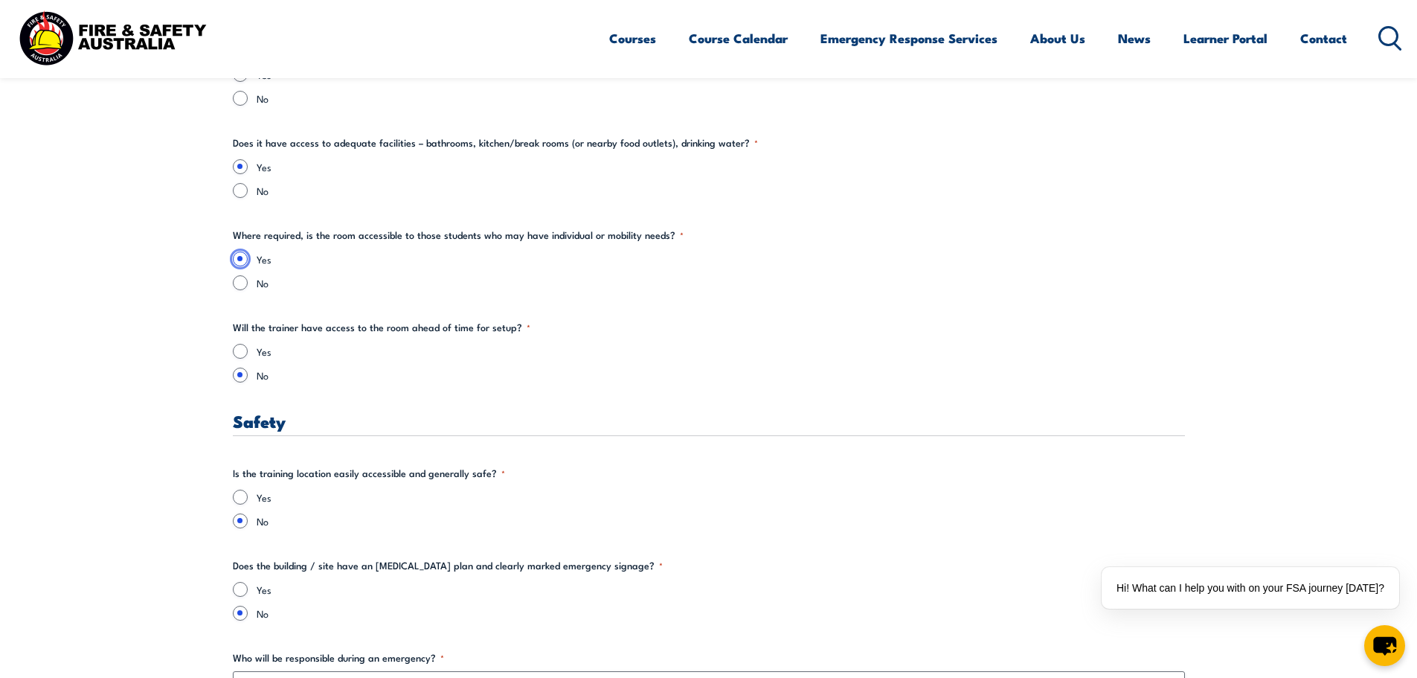
scroll to position [2157, 0]
click at [238, 280] on input "No" at bounding box center [240, 281] width 15 height 15
radio input "true"
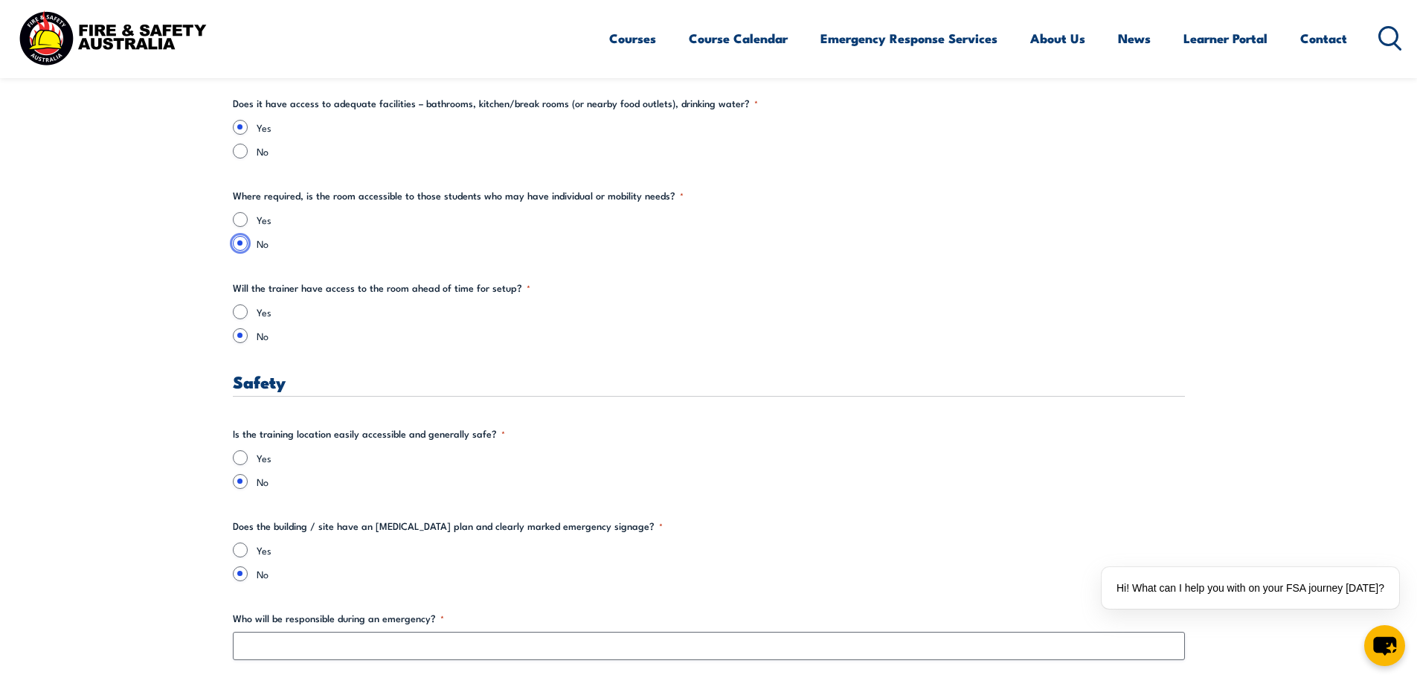
scroll to position [2231, 0]
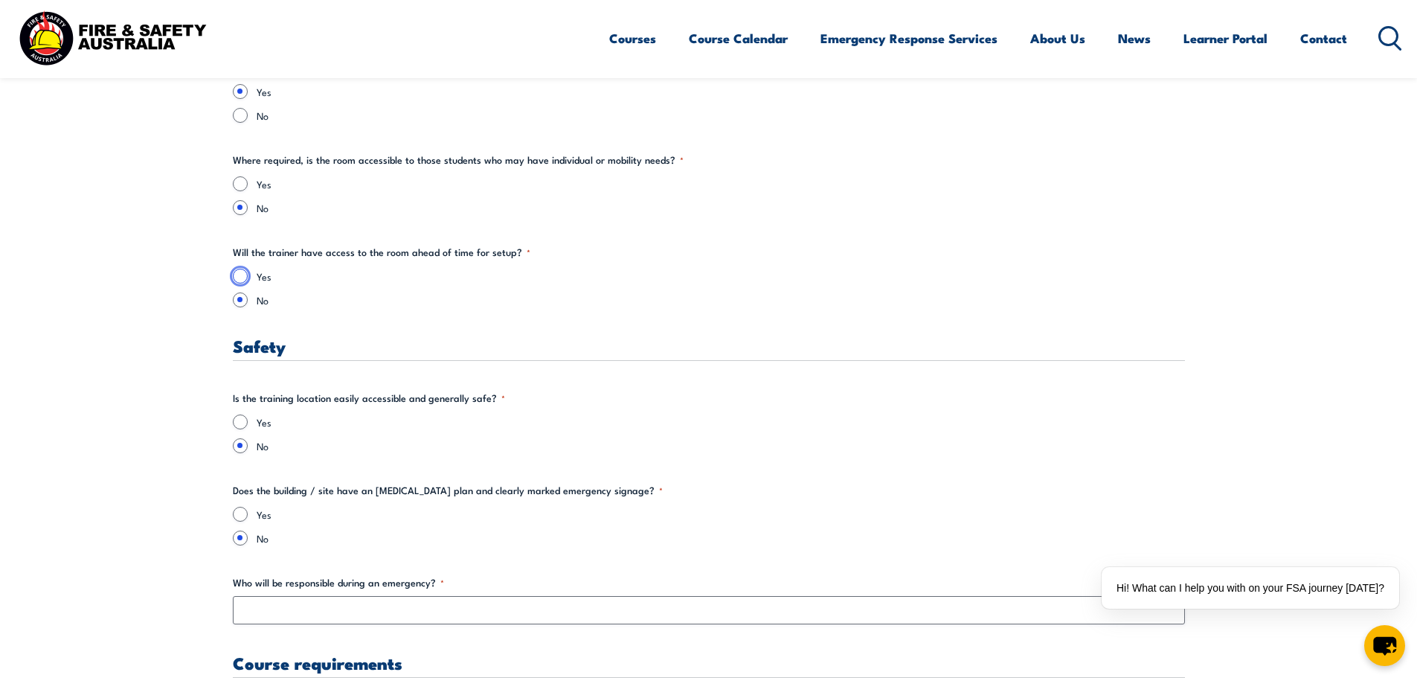
click at [237, 274] on input "Yes" at bounding box center [240, 275] width 15 height 15
radio input "true"
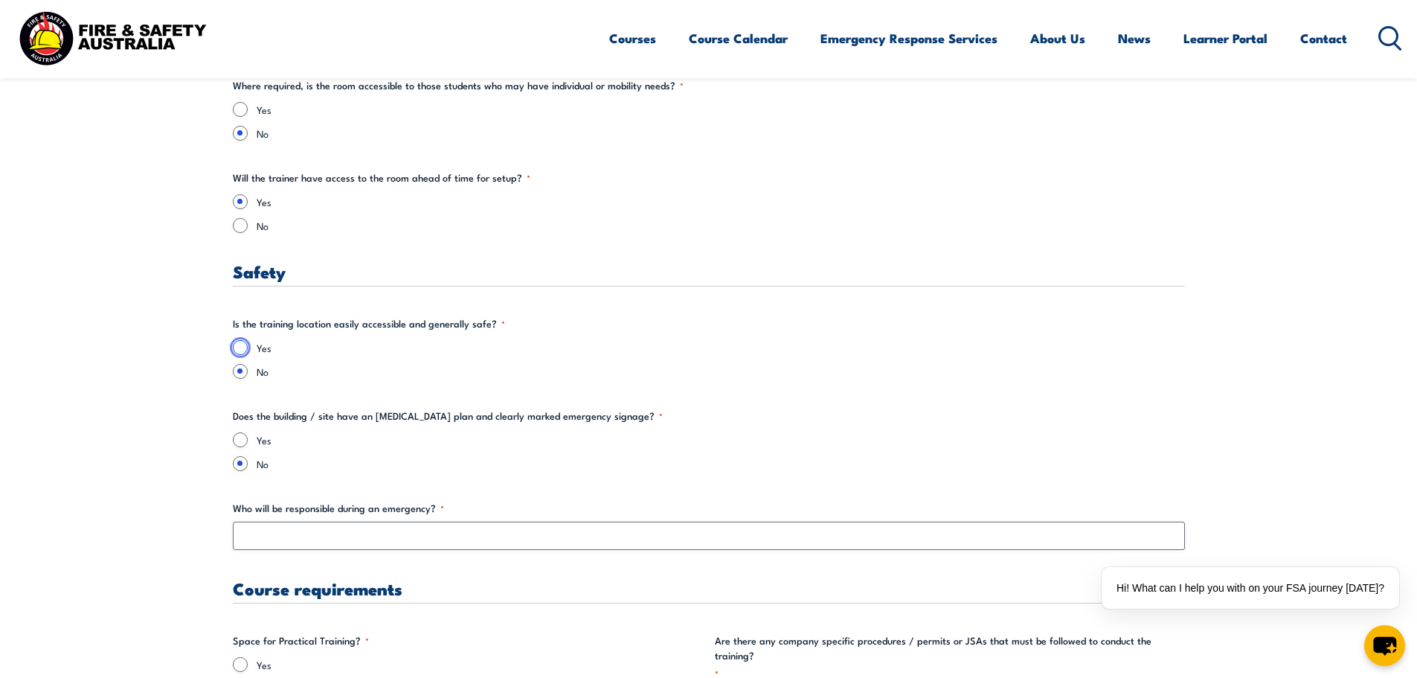
click at [233, 344] on input "Yes" at bounding box center [240, 347] width 15 height 15
radio input "true"
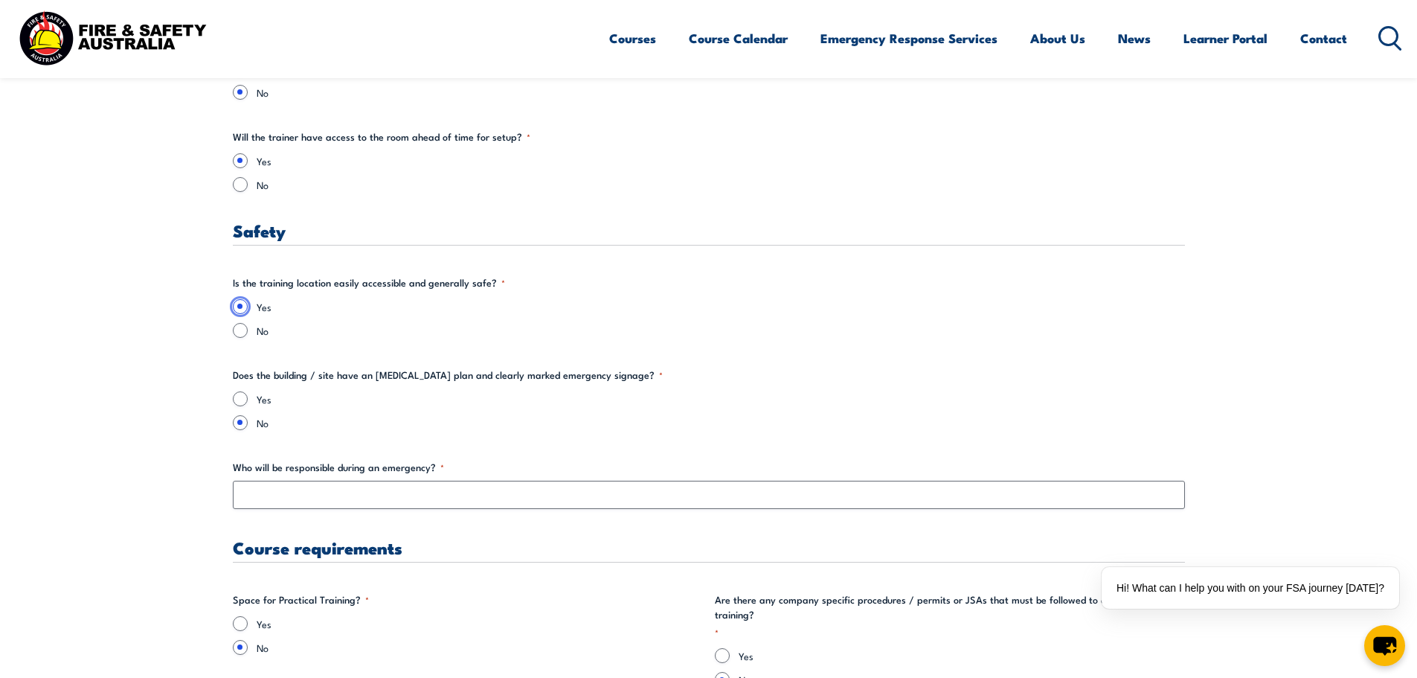
scroll to position [2380, 0]
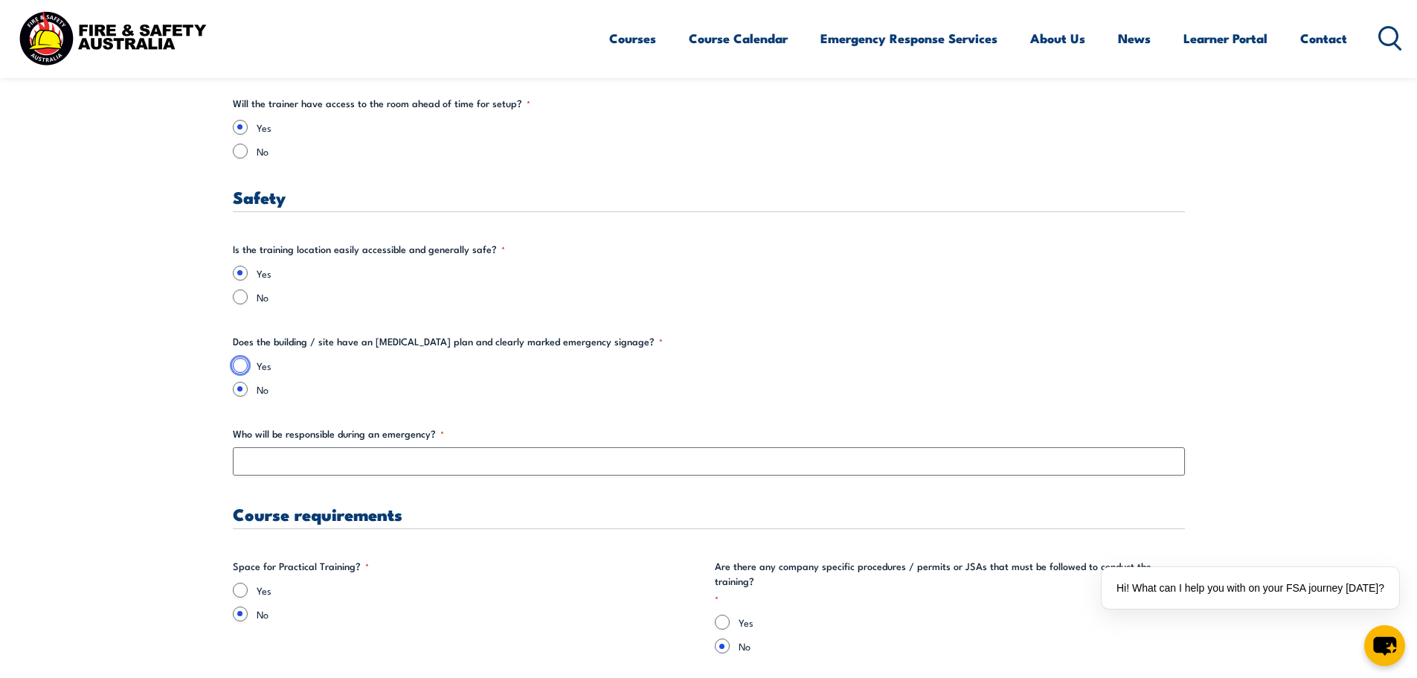
click at [241, 358] on input "Yes" at bounding box center [240, 365] width 15 height 15
radio input "true"
click at [242, 391] on input "No" at bounding box center [240, 389] width 15 height 15
radio input "true"
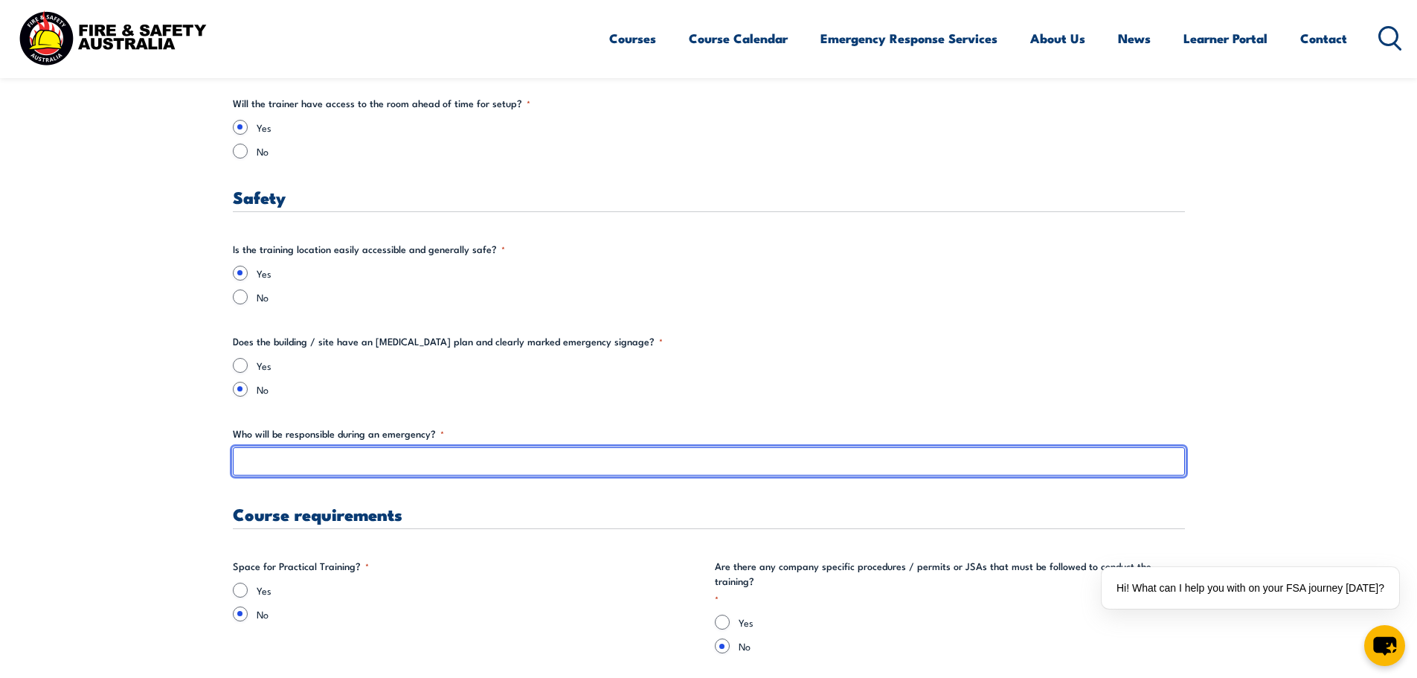
click at [289, 463] on input "Who will be responsible during an emergency? *" at bounding box center [709, 461] width 952 height 28
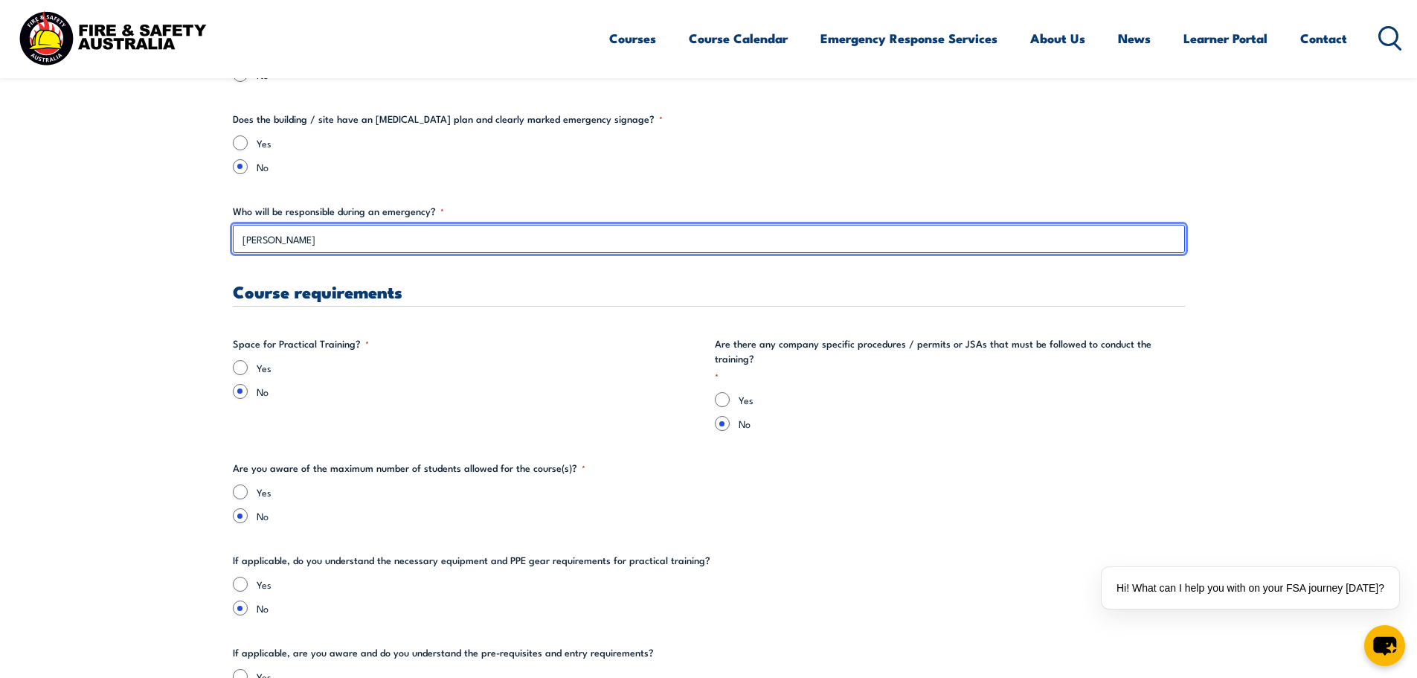
scroll to position [2603, 0]
type input "Tiana Hurst"
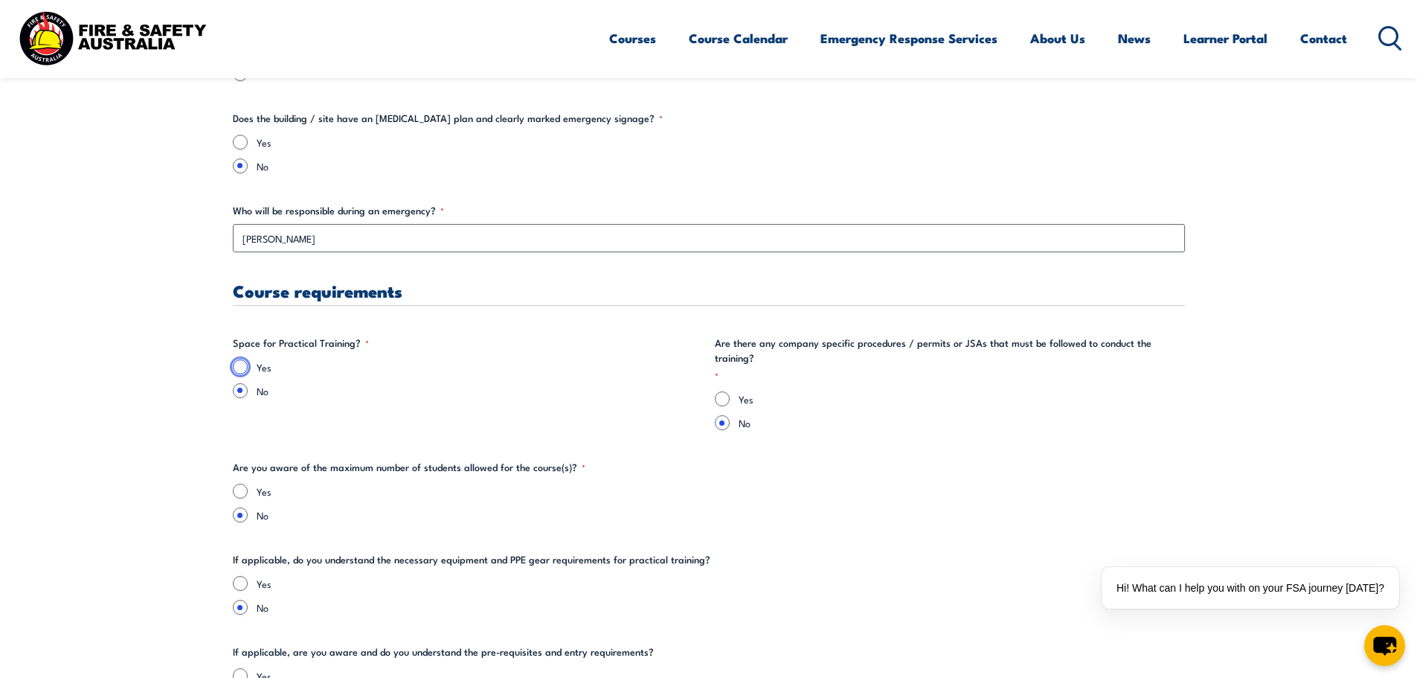
click at [242, 365] on input "Yes" at bounding box center [240, 366] width 15 height 15
radio input "true"
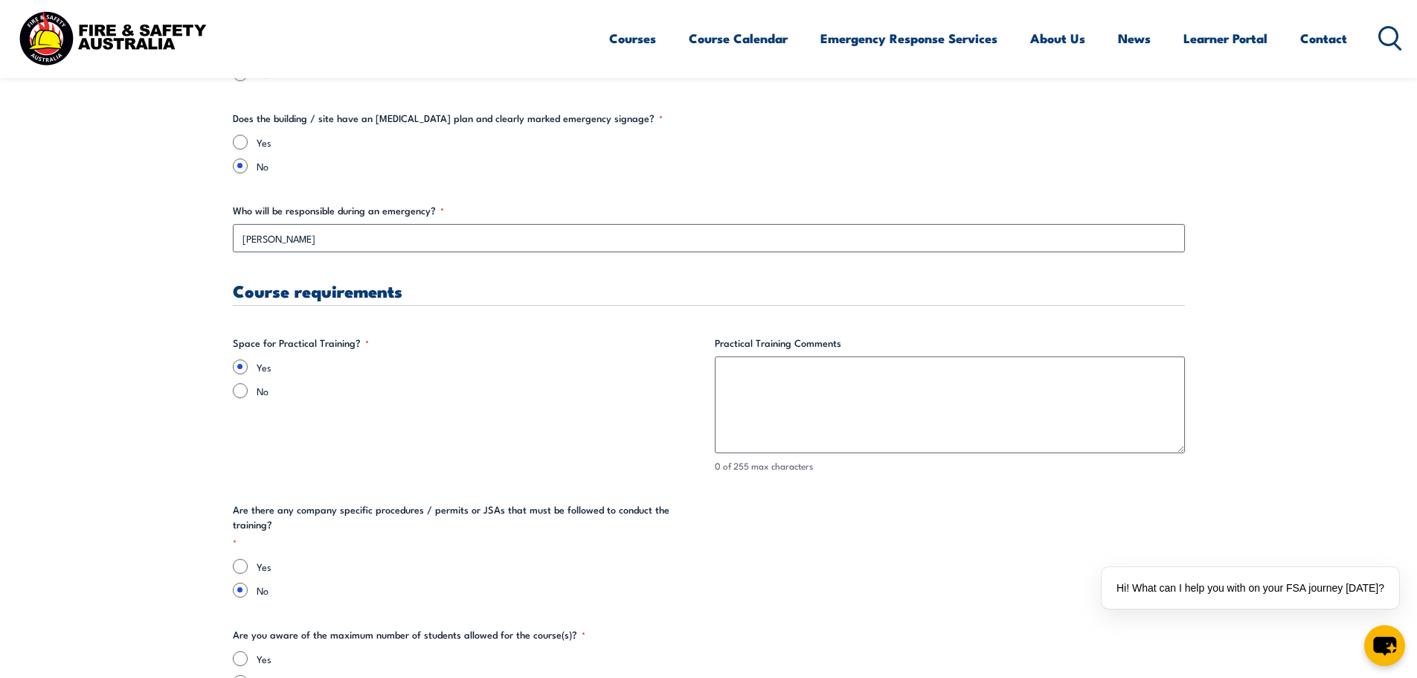
click at [252, 396] on div "No" at bounding box center [468, 390] width 470 height 15
click at [239, 392] on input "No" at bounding box center [240, 390] width 15 height 15
radio input "true"
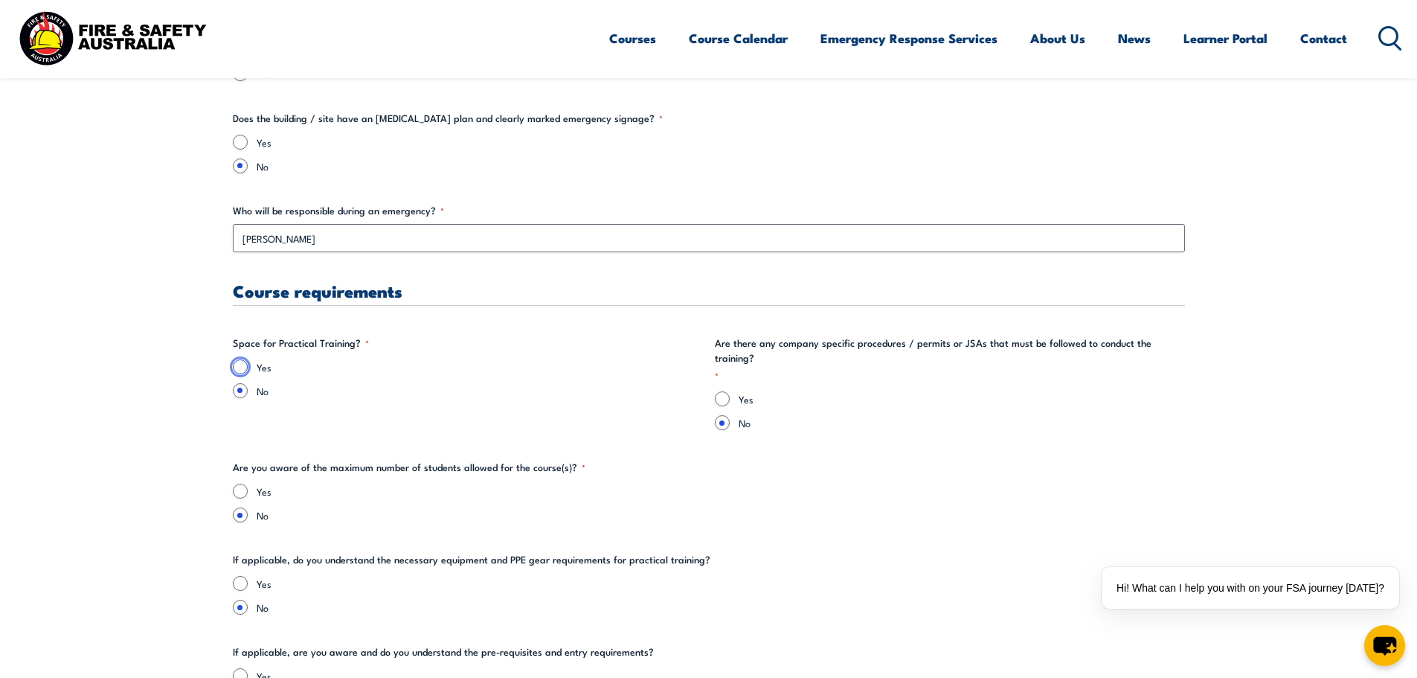
click at [242, 364] on input "Yes" at bounding box center [240, 366] width 15 height 15
radio input "true"
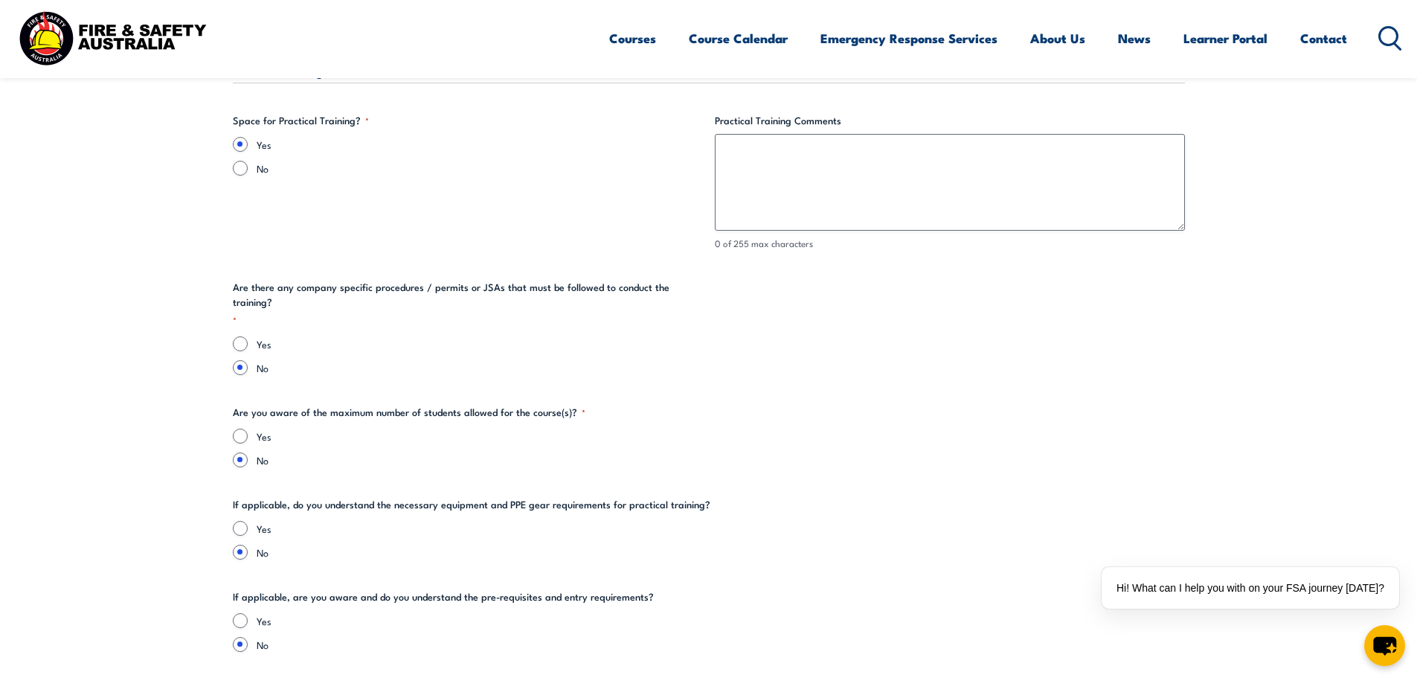
scroll to position [2826, 0]
drag, startPoint x: 438, startPoint y: 289, endPoint x: 669, endPoint y: 309, distance: 231.5
click at [672, 305] on legend "Are there any company specific procedures / permits or JSAs that must be follow…" at bounding box center [468, 302] width 470 height 47
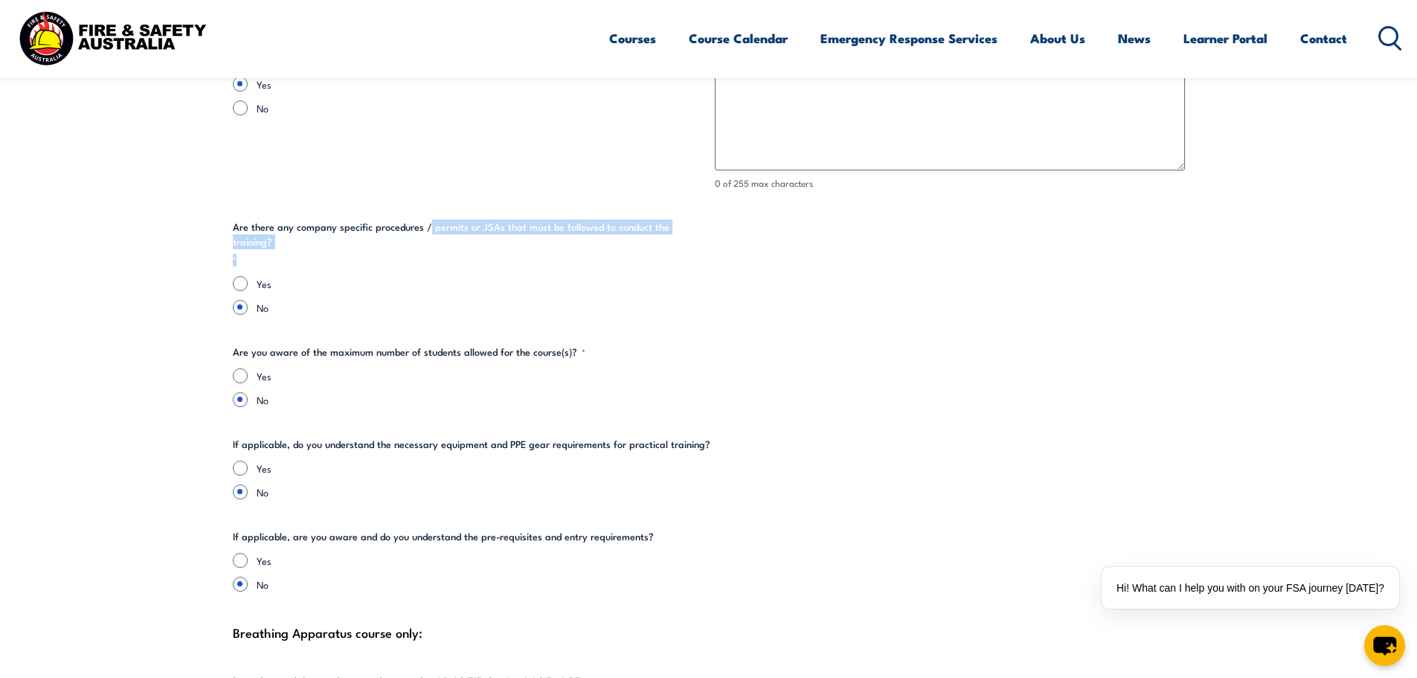
scroll to position [2975, 0]
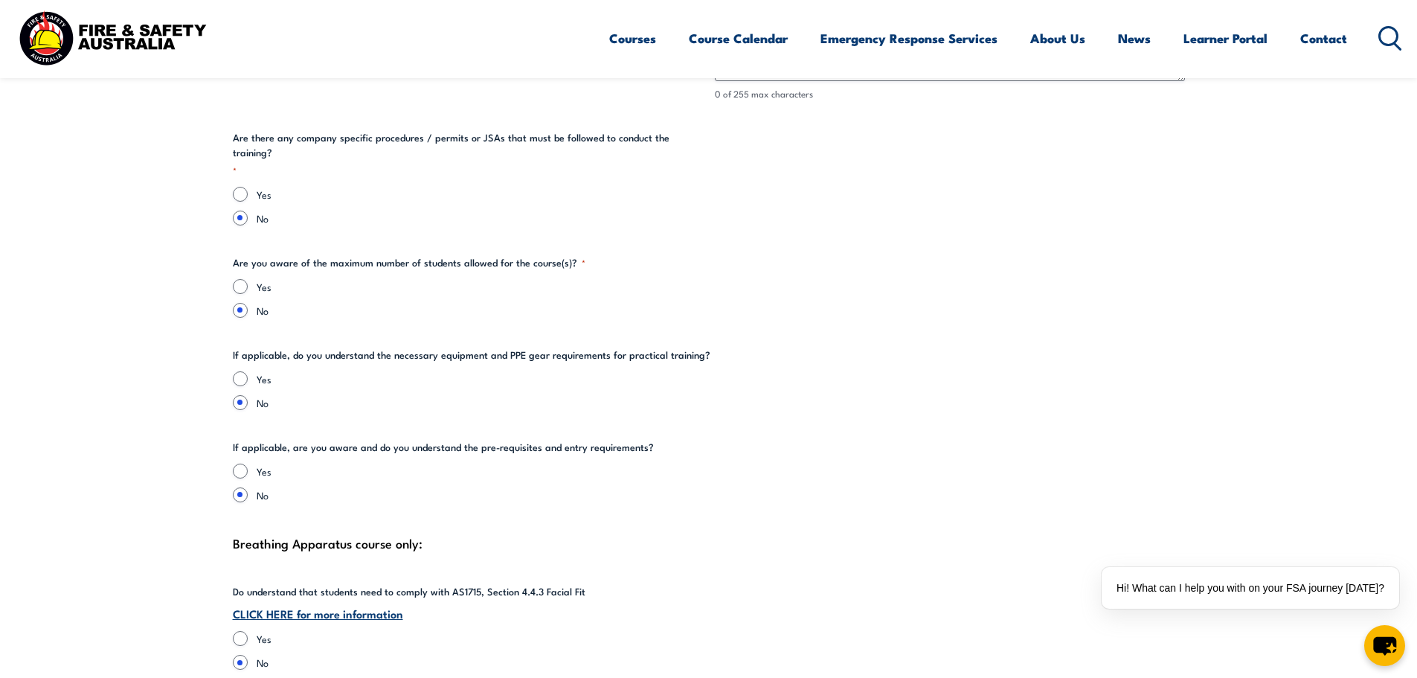
click at [602, 279] on label "Yes" at bounding box center [721, 286] width 928 height 15
click at [248, 279] on input "Yes" at bounding box center [240, 286] width 15 height 15
radio input "true"
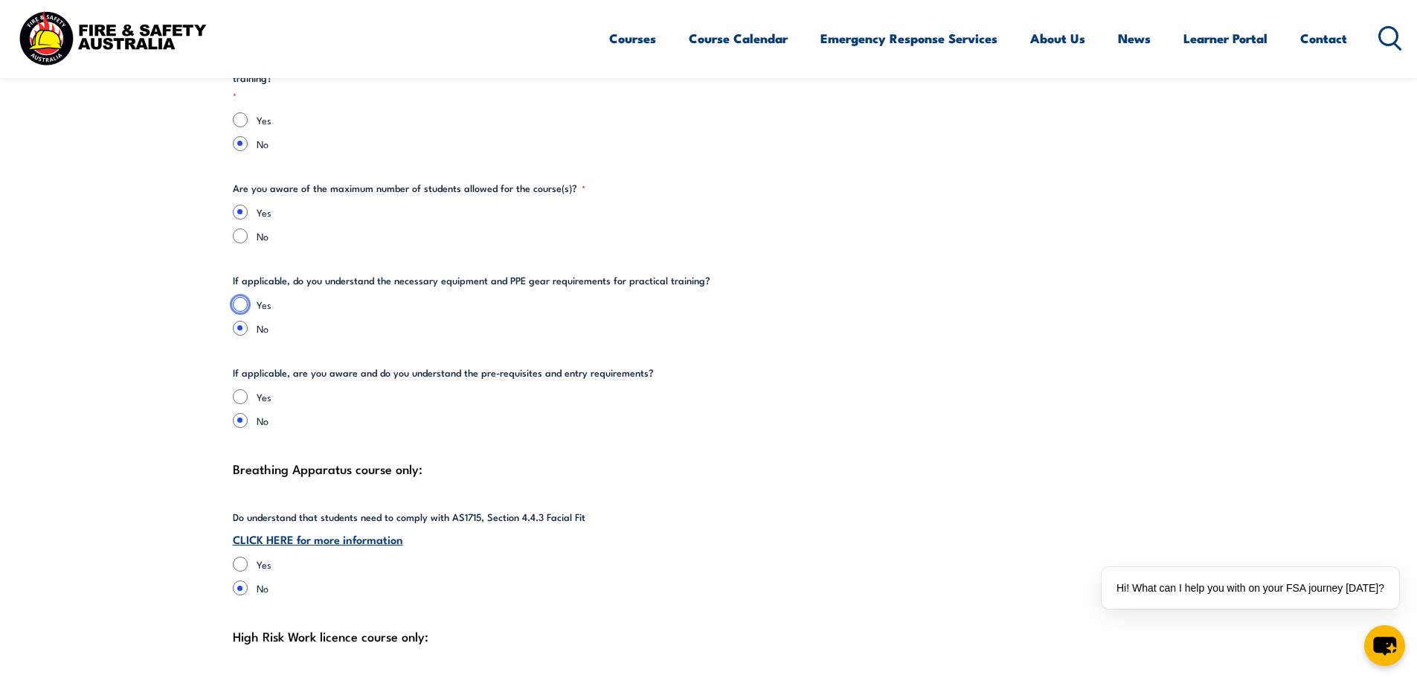
click at [242, 297] on input "Yes" at bounding box center [240, 304] width 15 height 15
radio input "true"
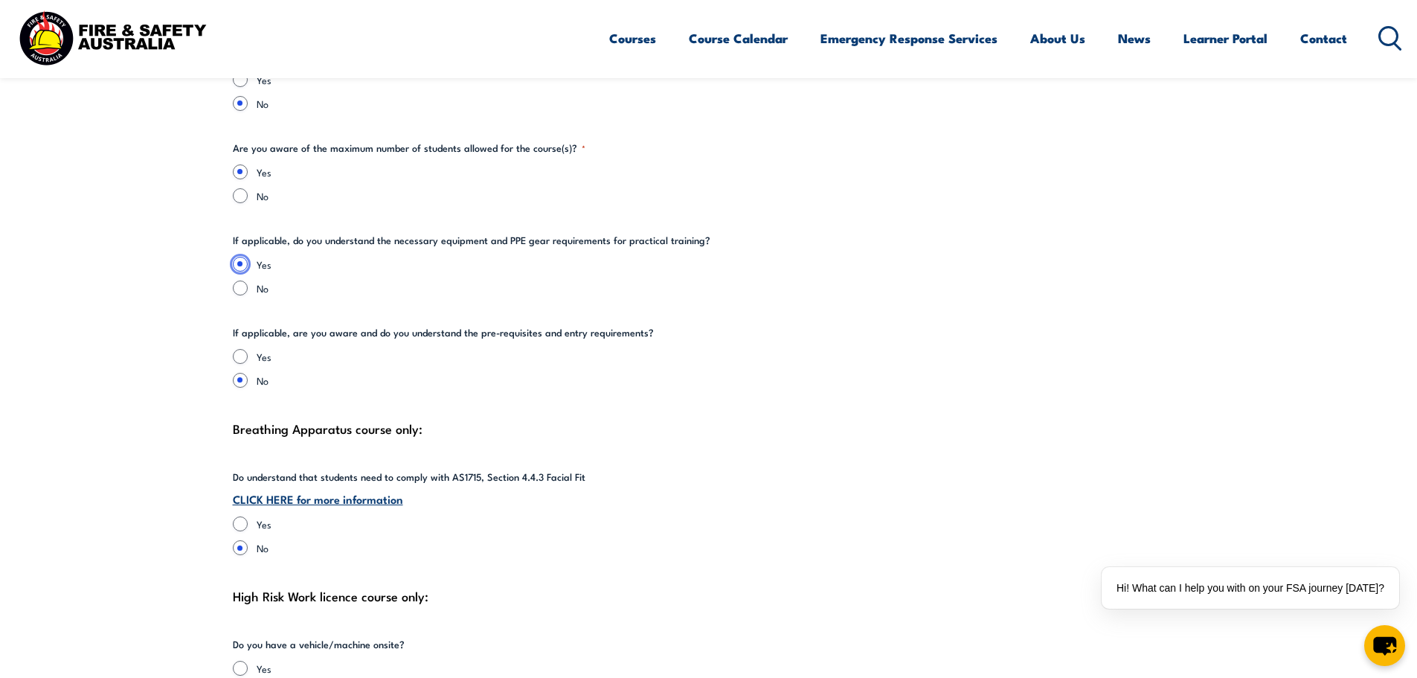
scroll to position [3124, 0]
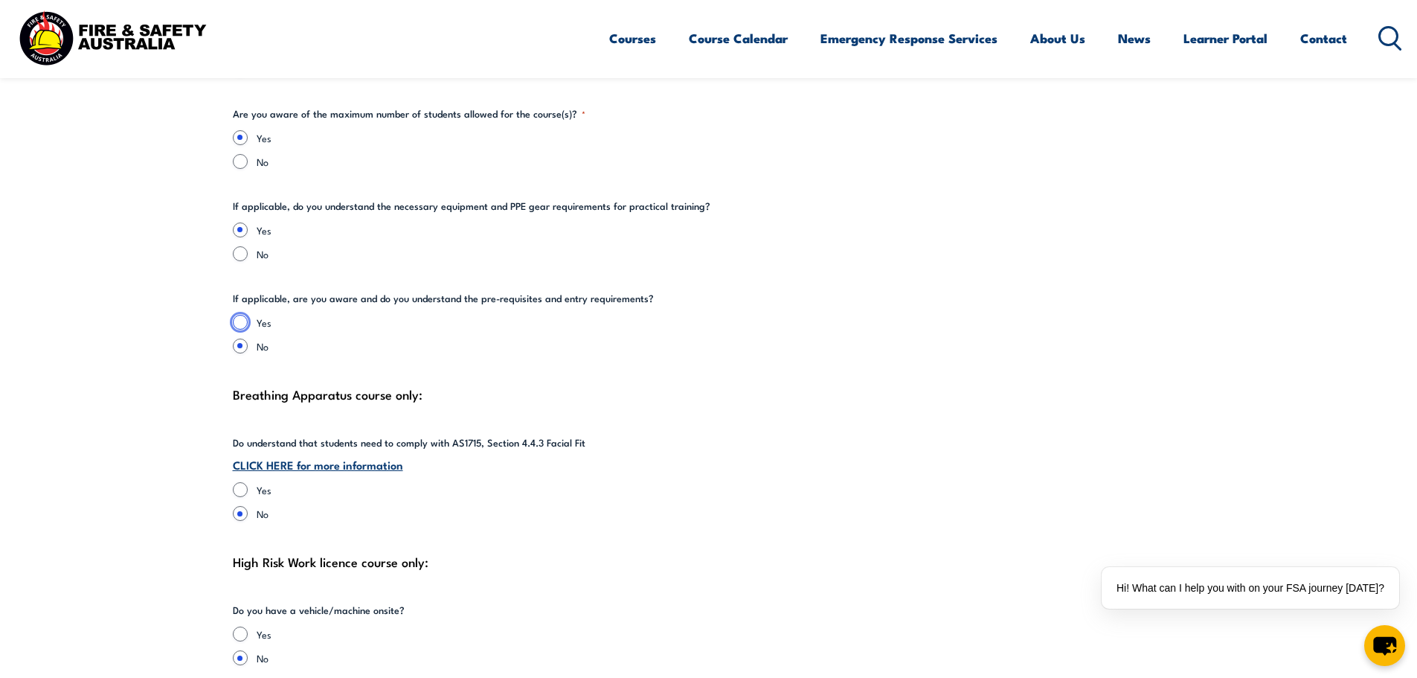
click at [244, 315] on input "Yes" at bounding box center [240, 322] width 15 height 15
radio input "true"
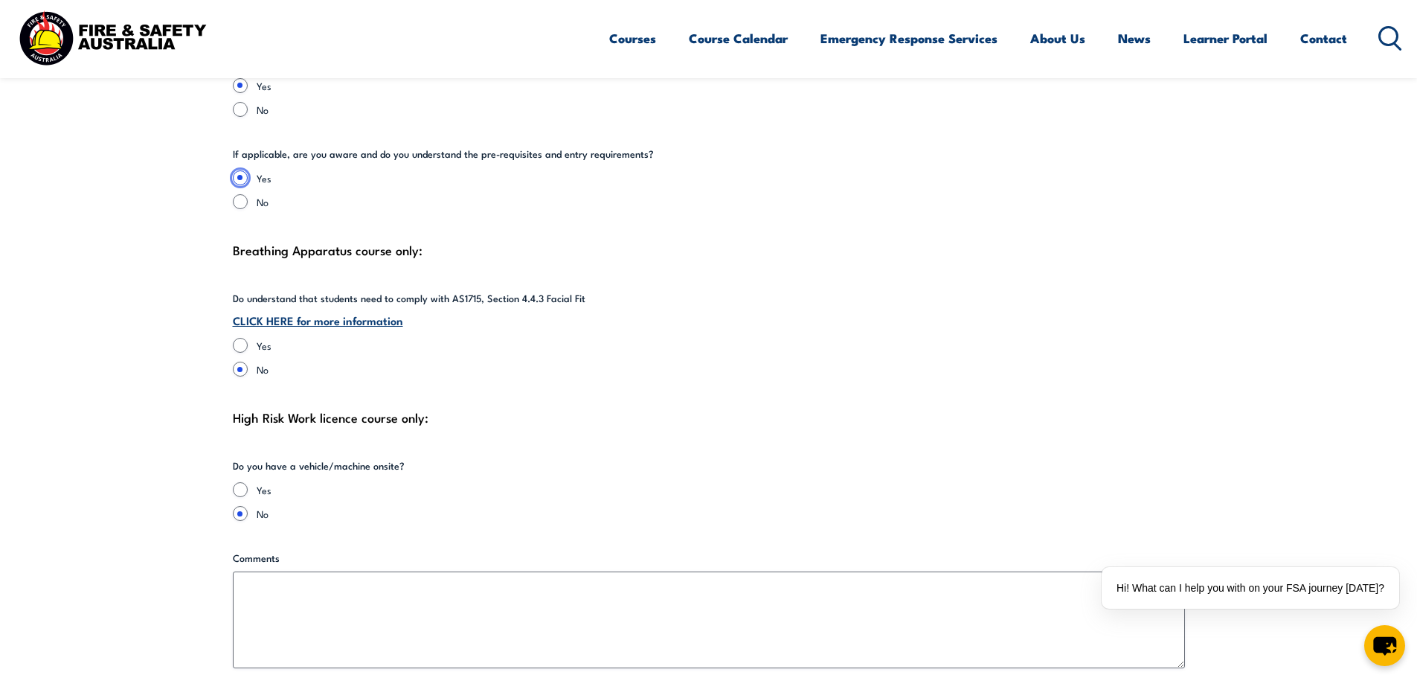
scroll to position [3272, 0]
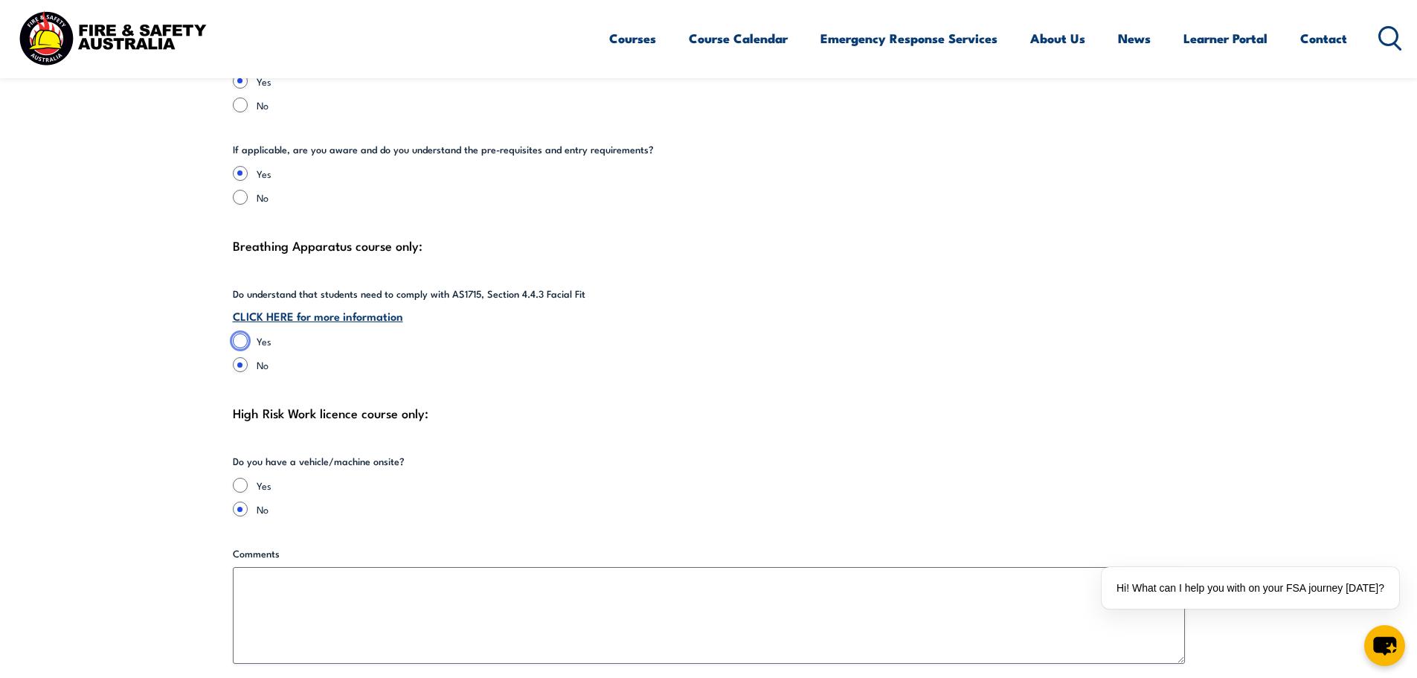
click at [240, 333] on input "Yes" at bounding box center [240, 340] width 15 height 15
radio input "true"
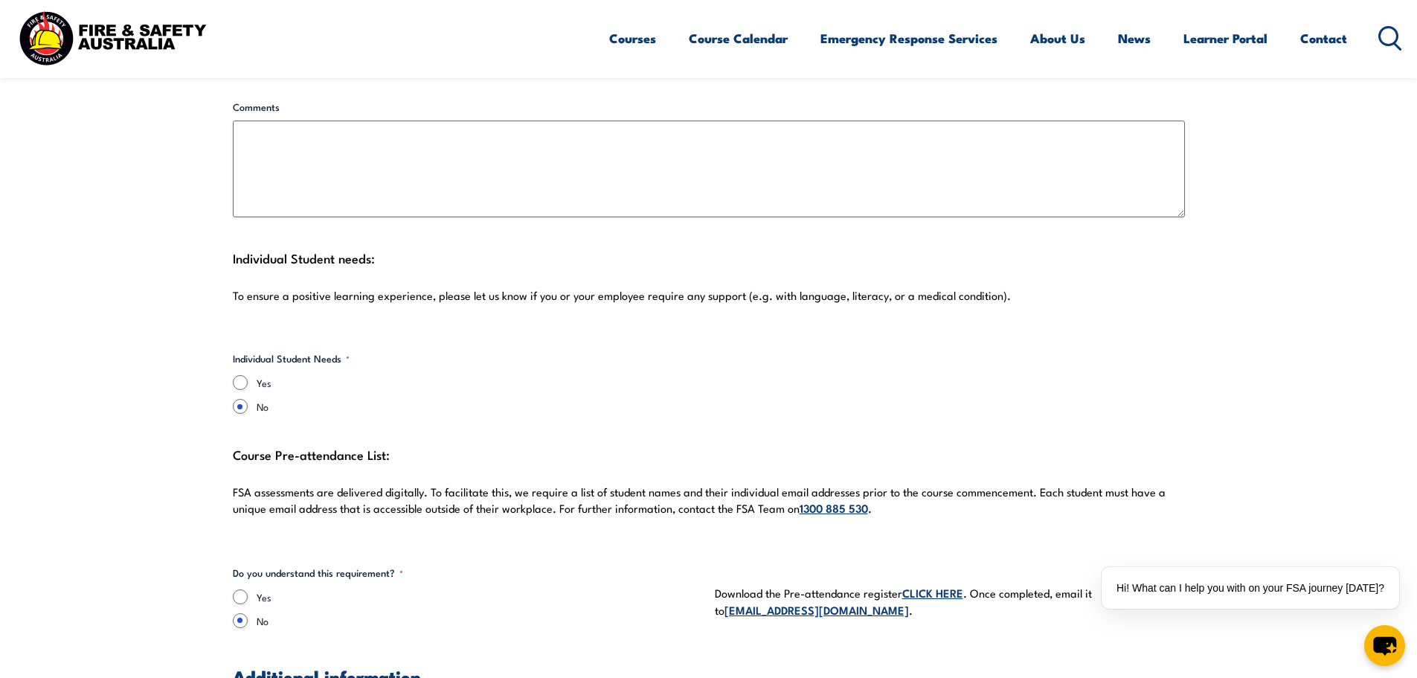
scroll to position [3793, 0]
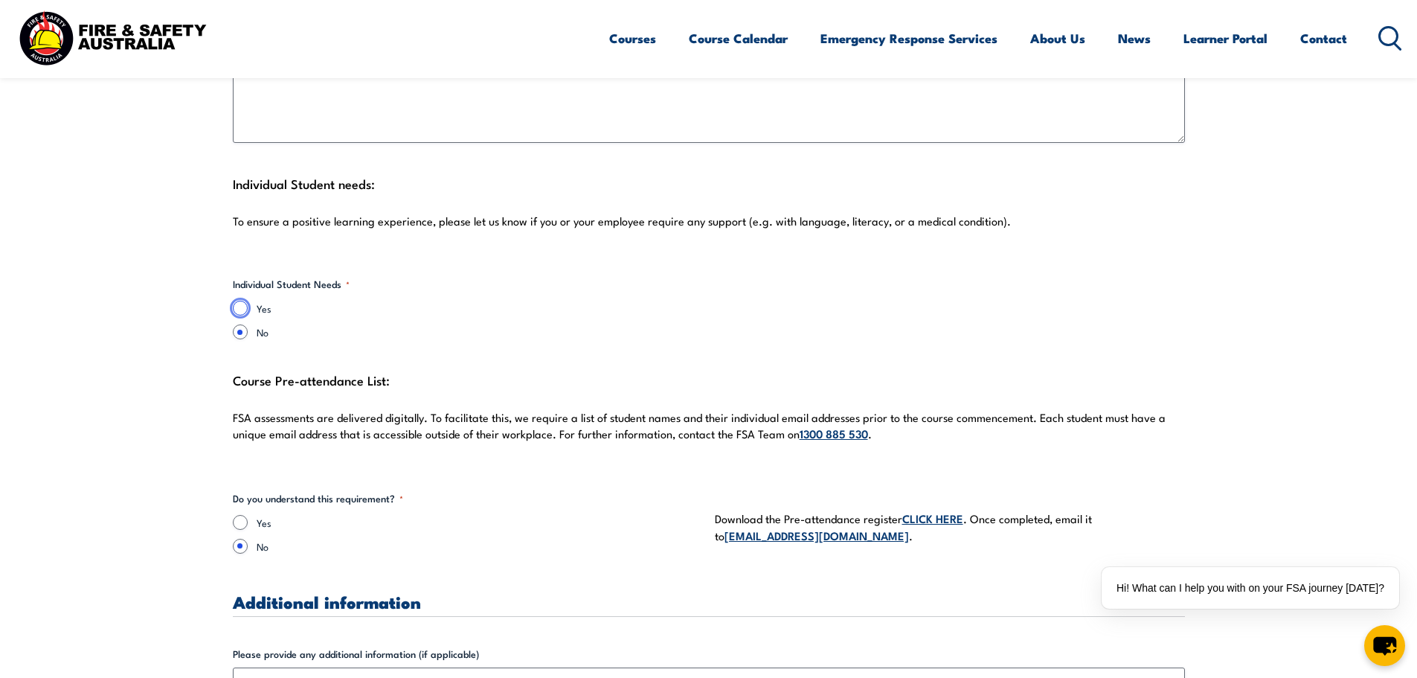
click at [243, 300] on input "Yes" at bounding box center [240, 307] width 15 height 15
radio input "true"
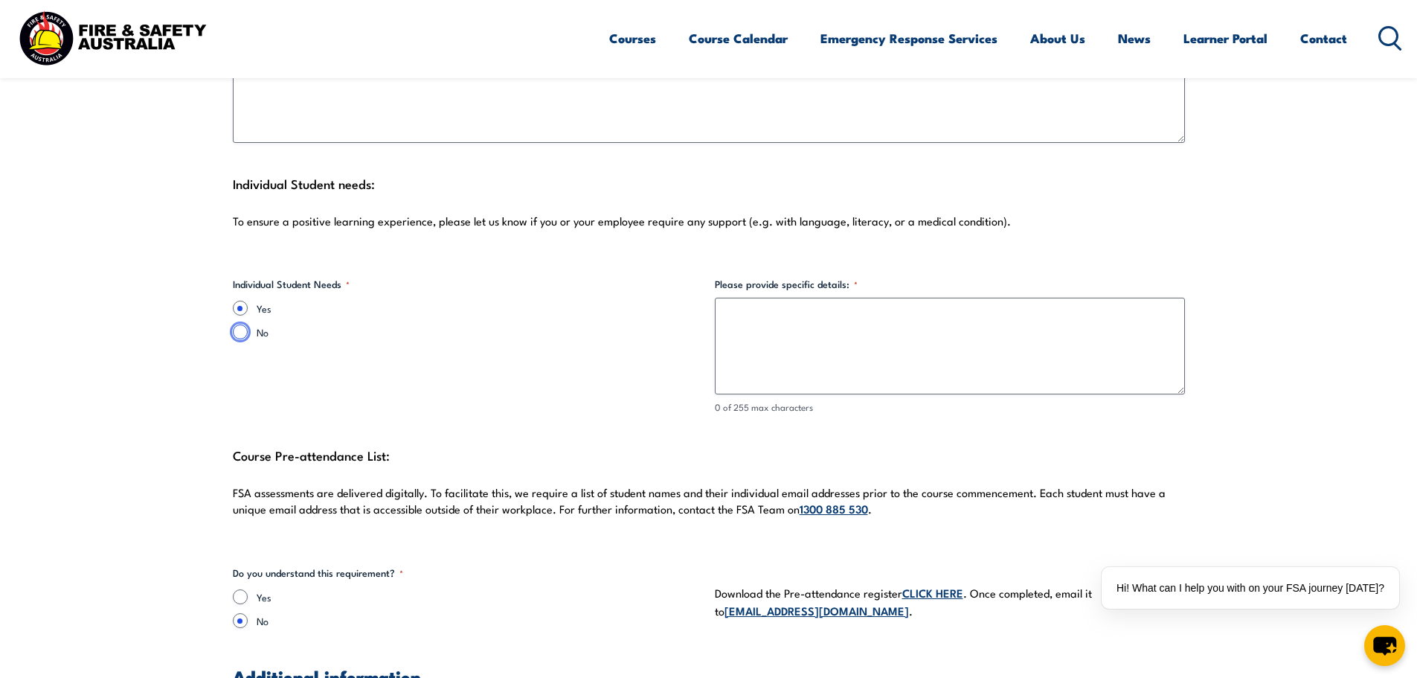
click at [235, 324] on input "No" at bounding box center [240, 331] width 15 height 15
radio input "true"
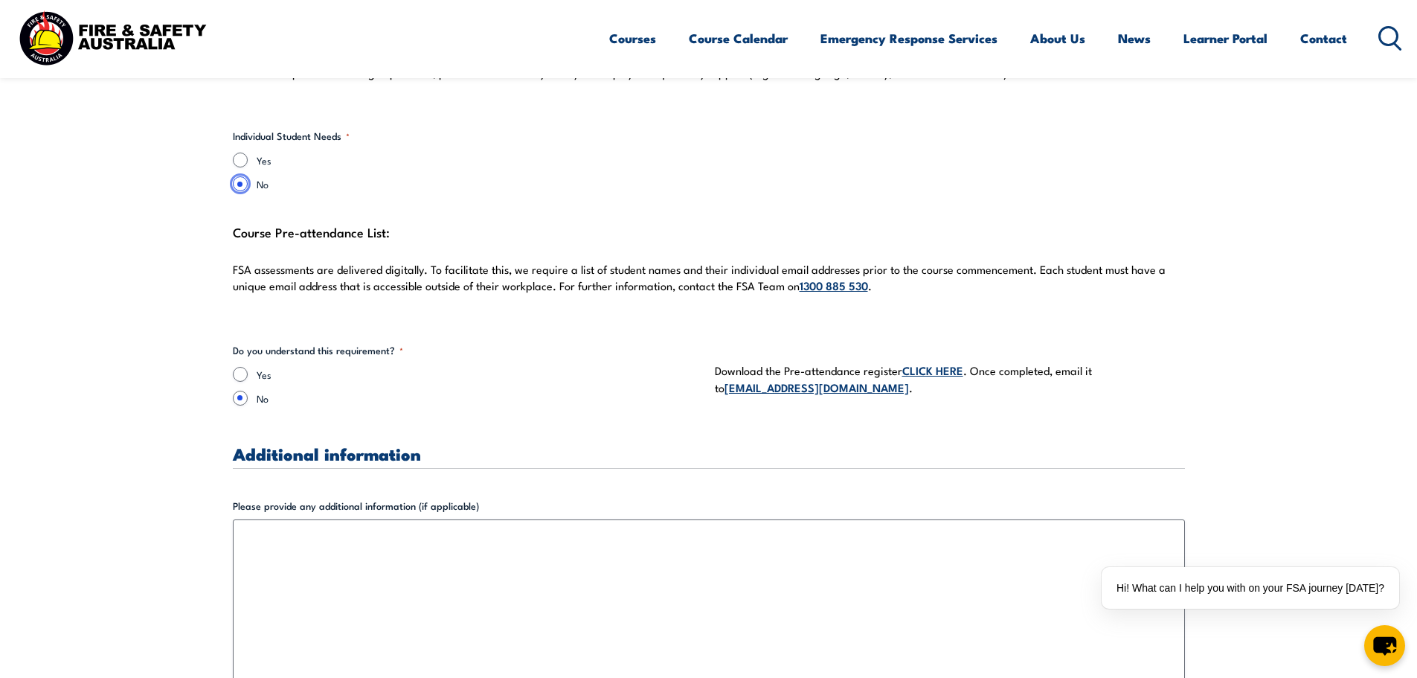
scroll to position [3942, 0]
click at [240, 366] on input "Yes" at bounding box center [240, 373] width 15 height 15
radio input "true"
click at [921, 361] on link "CLICK HERE" at bounding box center [932, 369] width 61 height 16
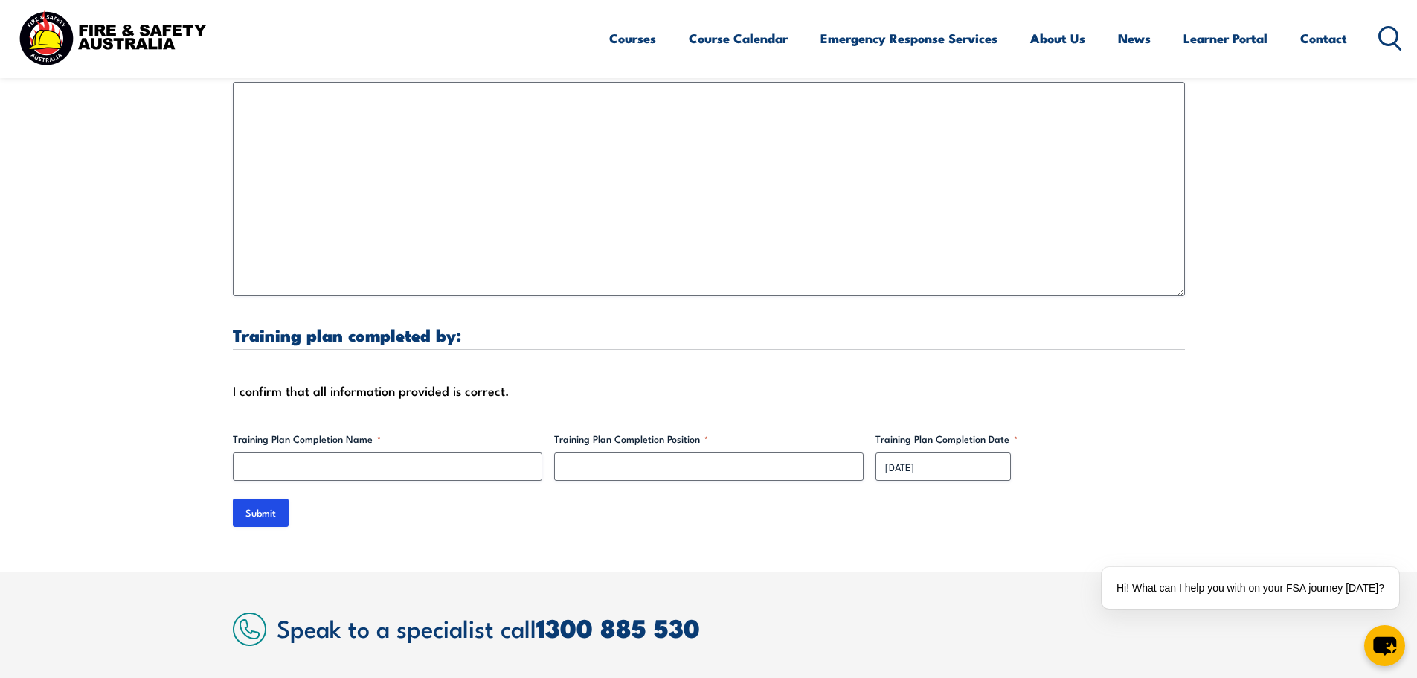
scroll to position [4388, 0]
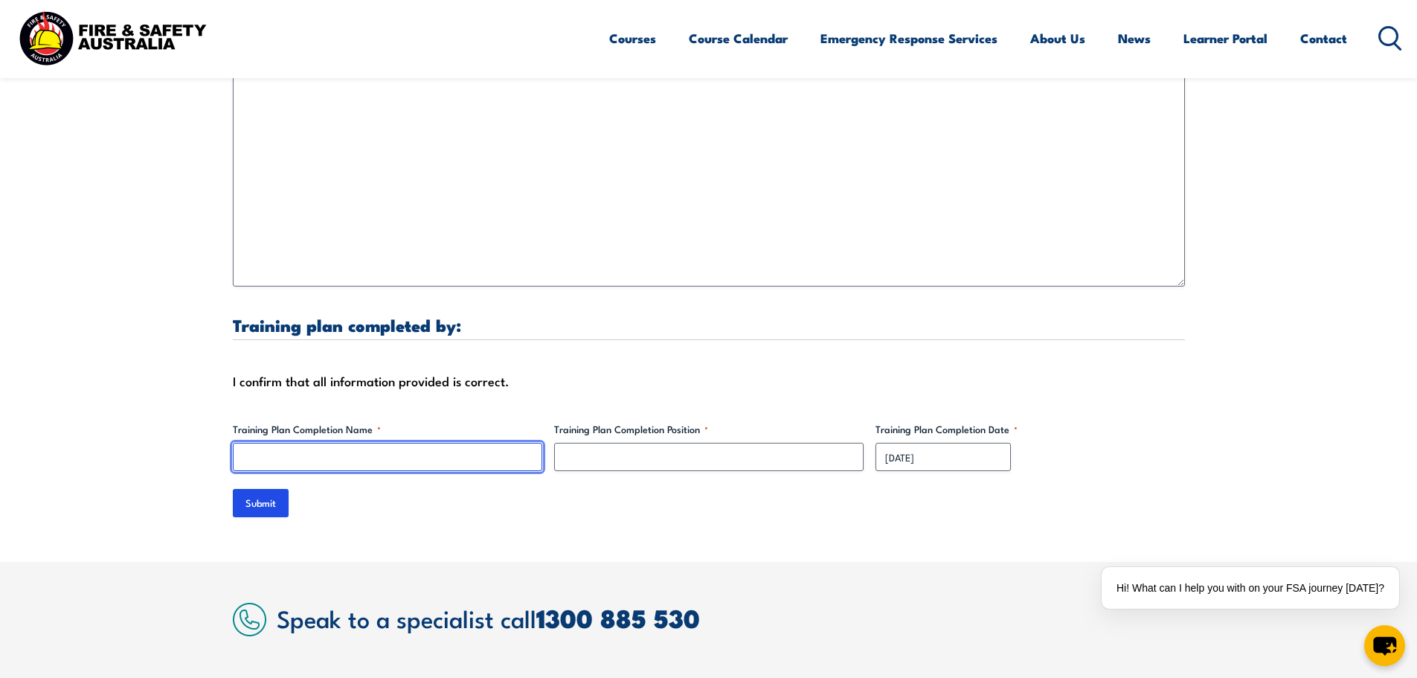
click at [376, 443] on input "Training Plan Completion Name *" at bounding box center [387, 457] width 309 height 28
type input "[PERSON_NAME]"
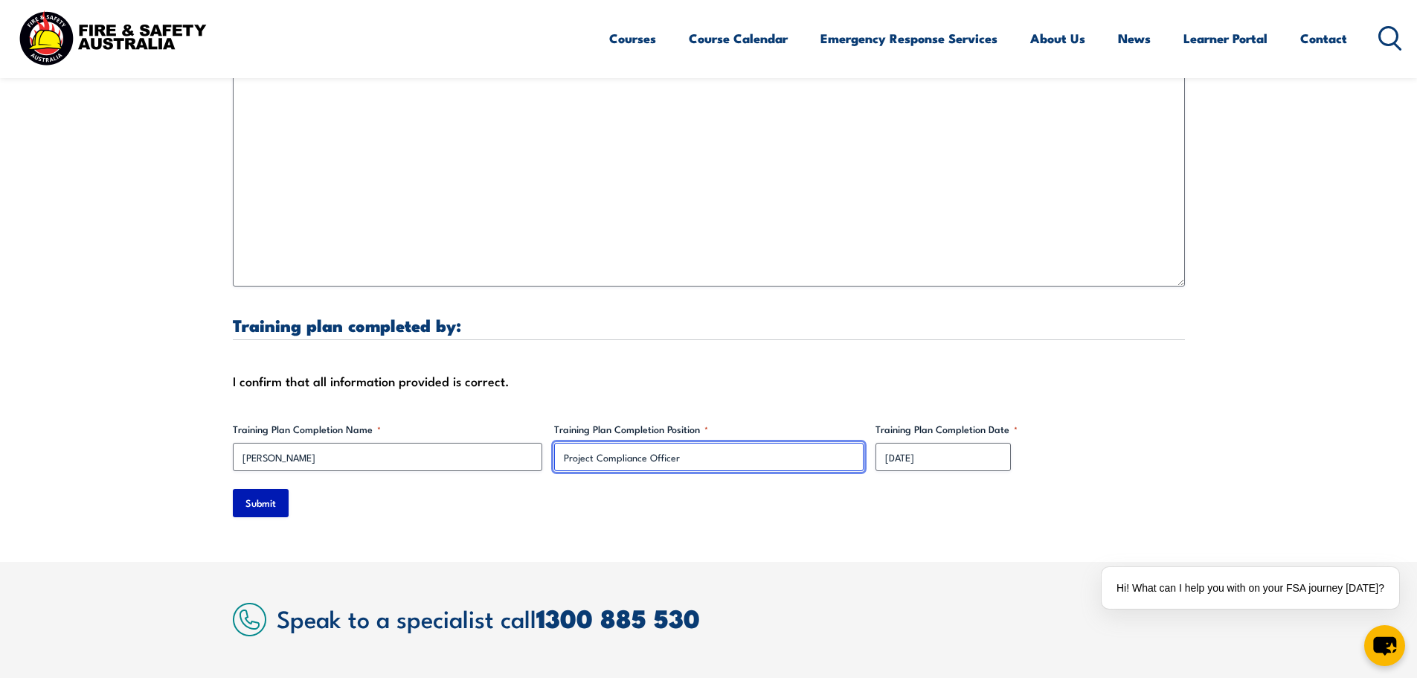
type input "Project Compliance Officer"
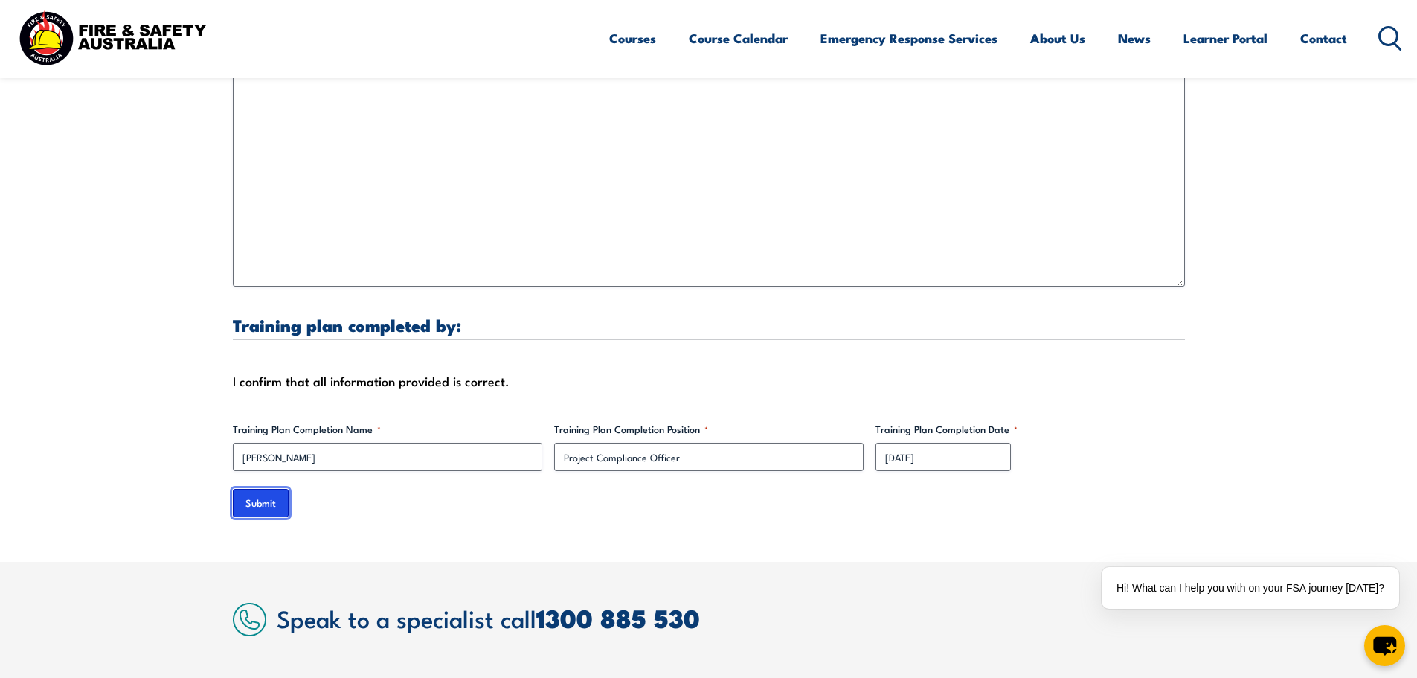
click at [244, 489] on input "Submit" at bounding box center [261, 503] width 56 height 28
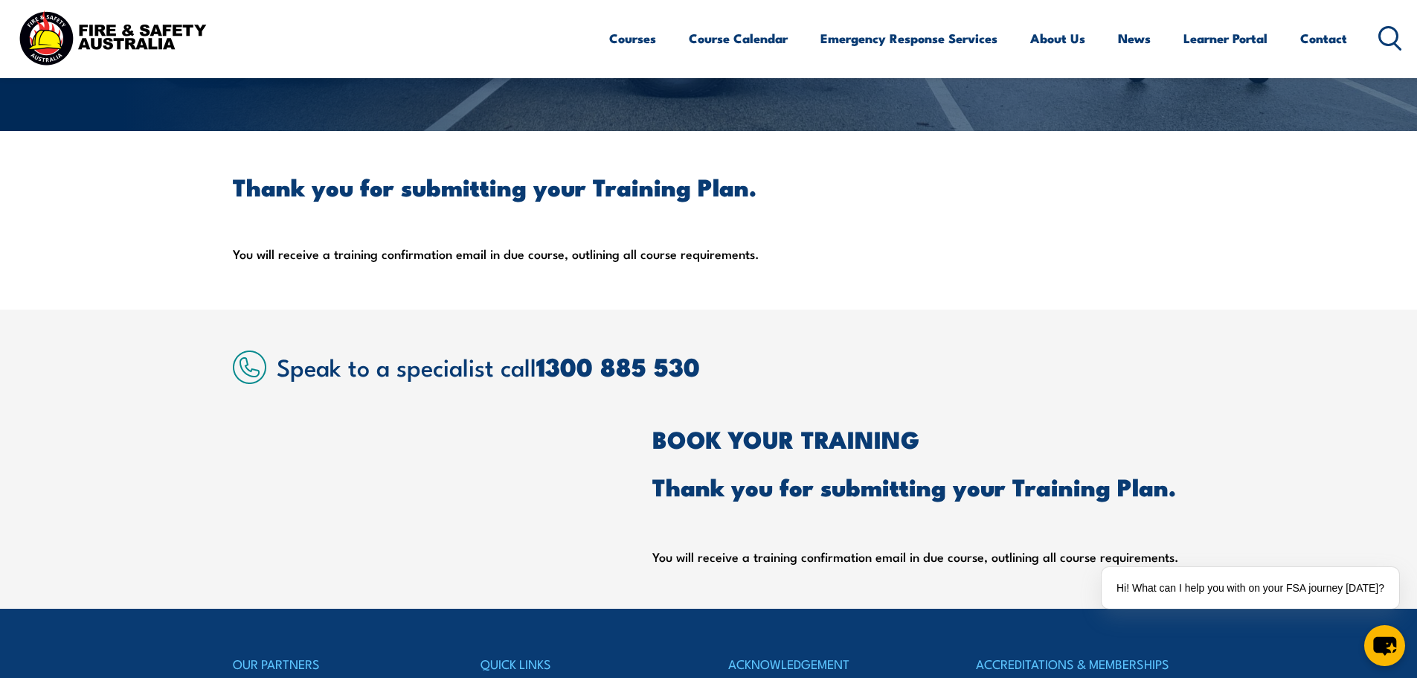
scroll to position [297, 0]
